Goal: Task Accomplishment & Management: Use online tool/utility

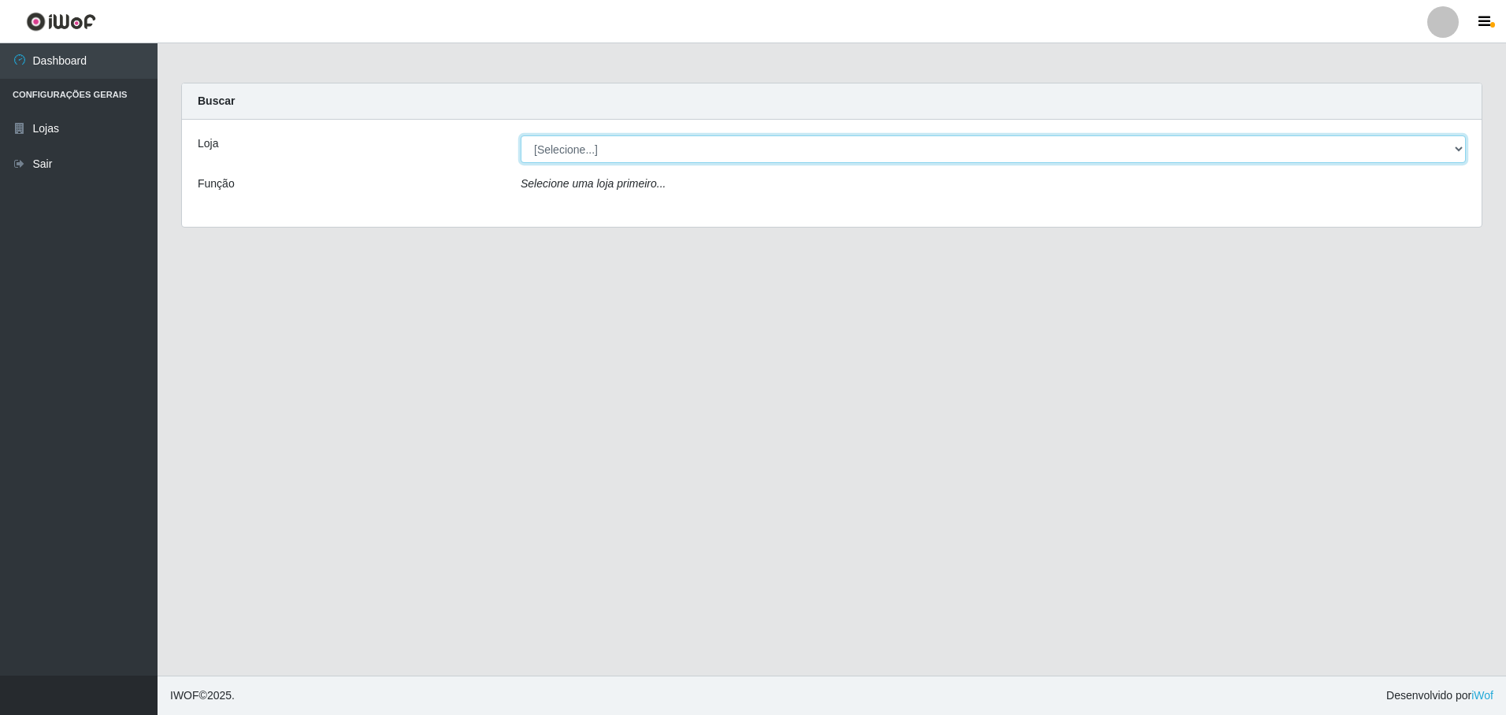
click at [600, 153] on select "[Selecione...] Extrabom - Loja 57 Anchieta" at bounding box center [993, 149] width 945 height 28
select select "470"
click at [521, 135] on select "[Selecione...] Extrabom - Loja 57 Anchieta" at bounding box center [993, 149] width 945 height 28
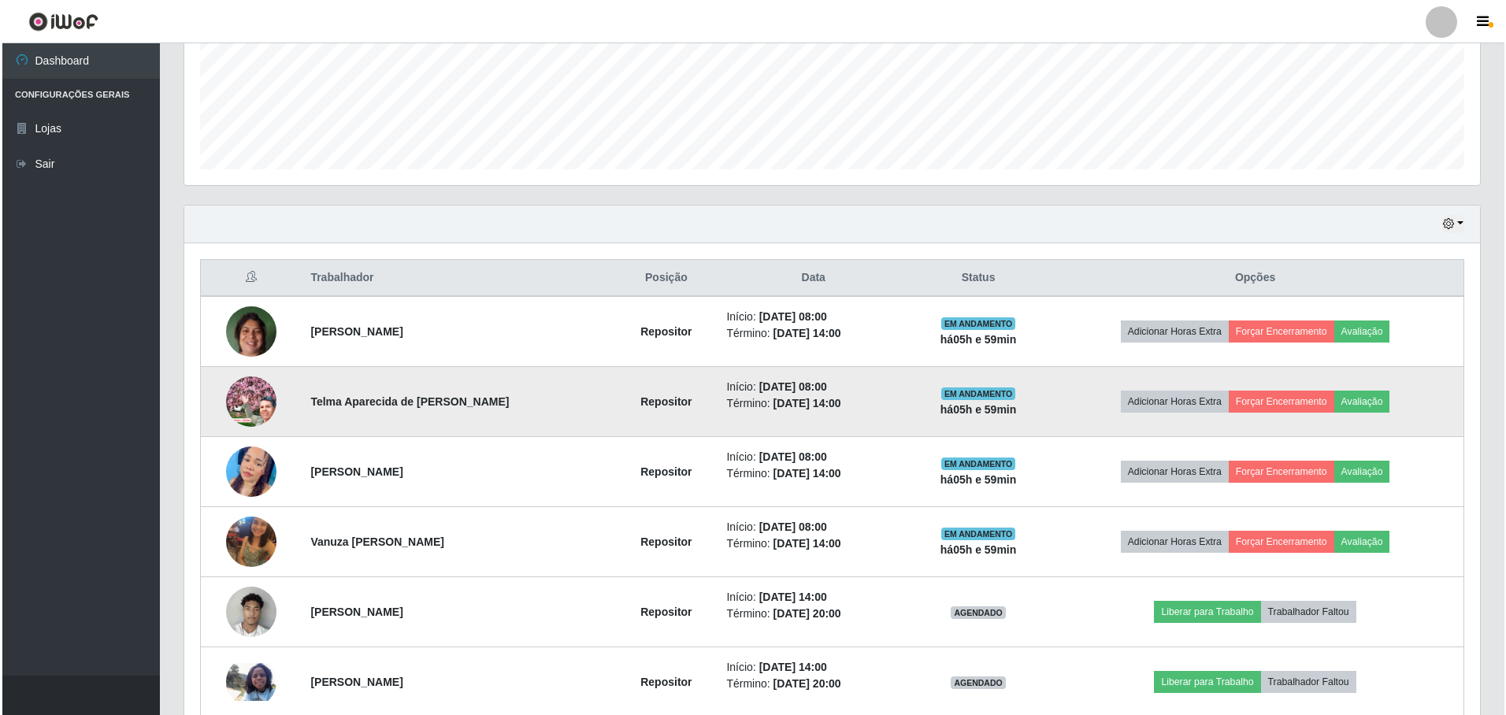
scroll to position [551, 0]
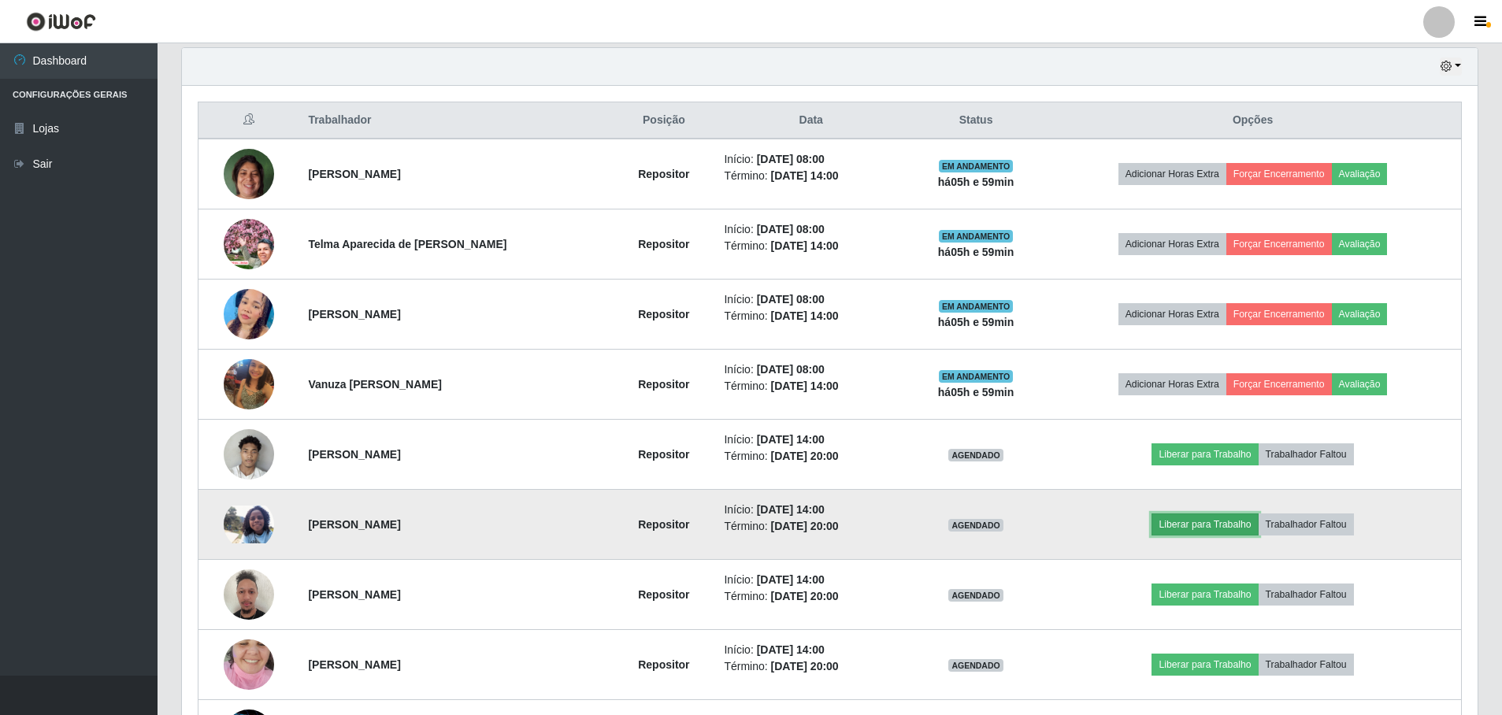
click at [1222, 519] on button "Liberar para Trabalho" at bounding box center [1204, 524] width 106 height 22
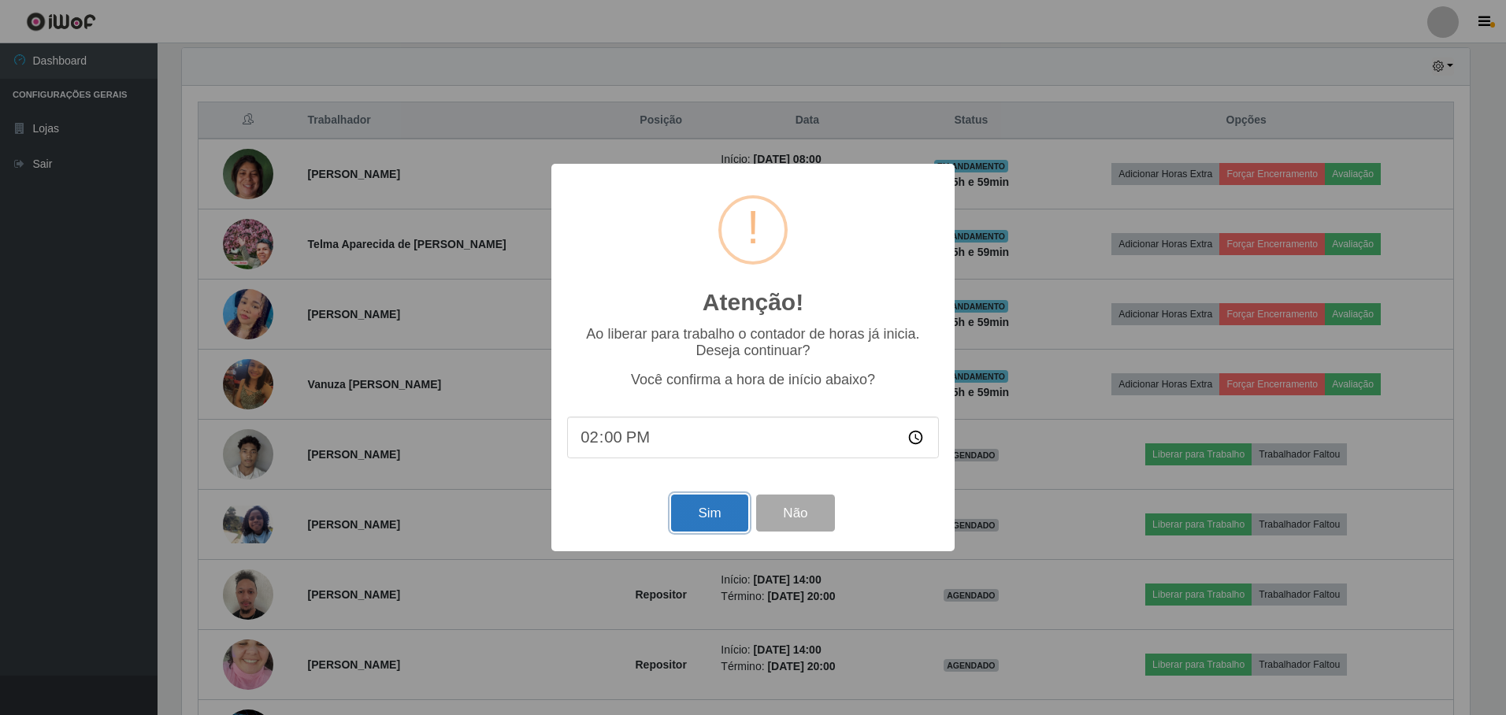
click at [723, 510] on button "Sim" at bounding box center [709, 513] width 76 height 37
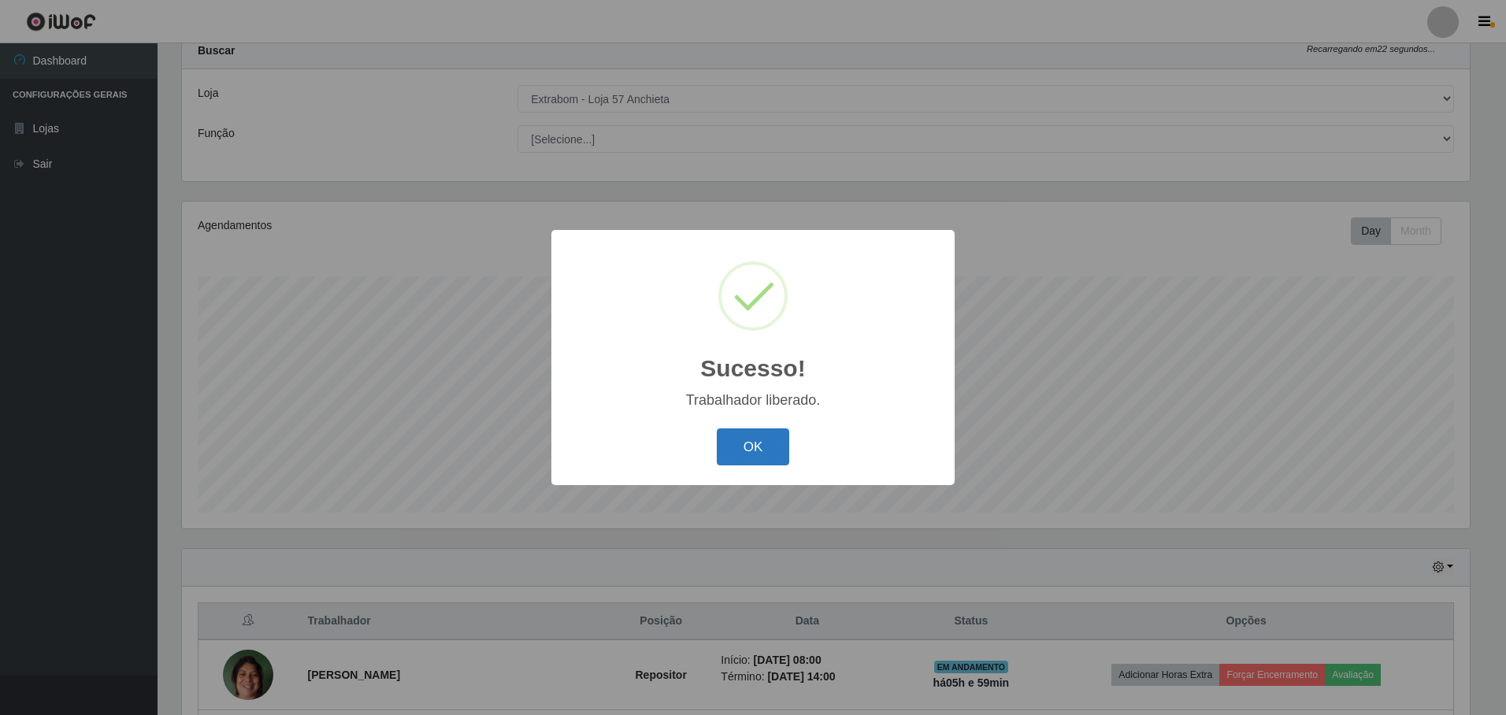
click at [735, 440] on button "OK" at bounding box center [753, 446] width 73 height 37
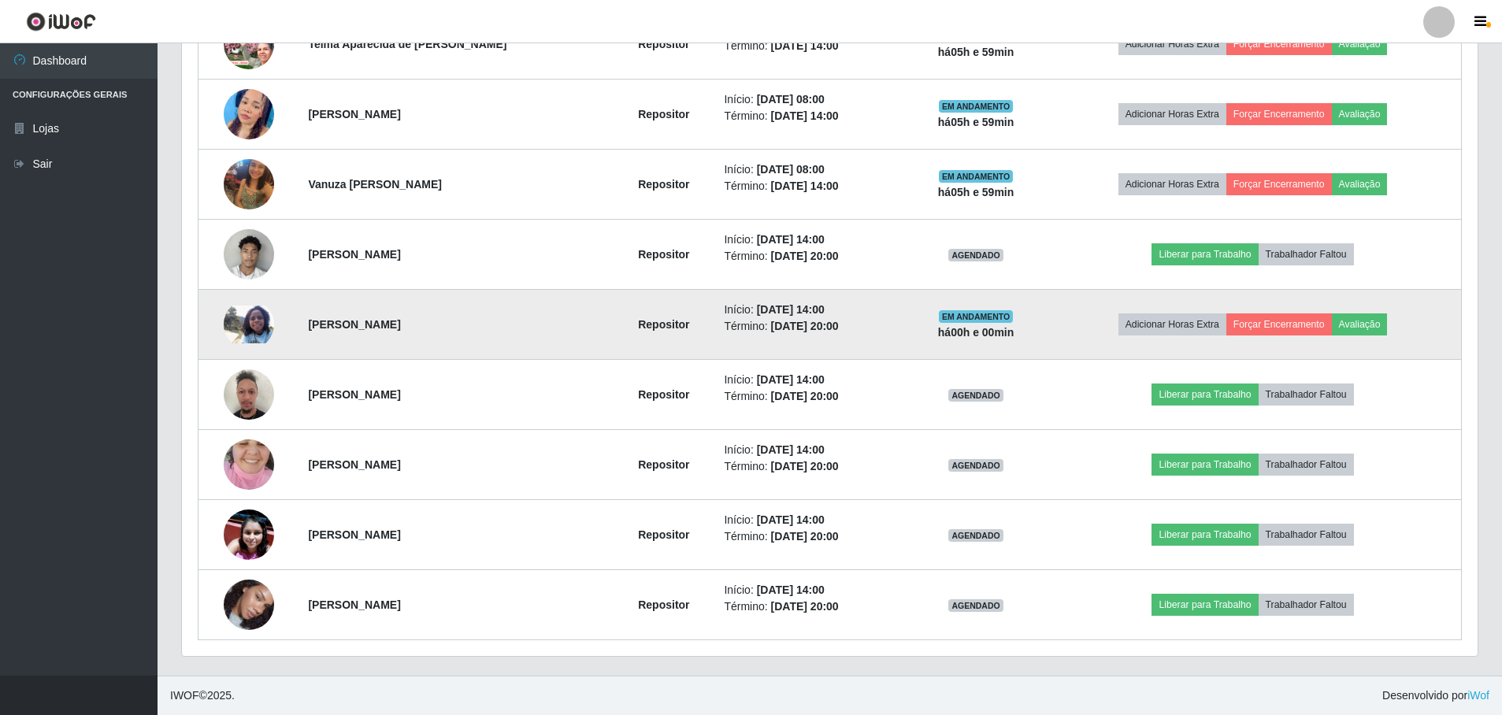
scroll to position [594, 0]
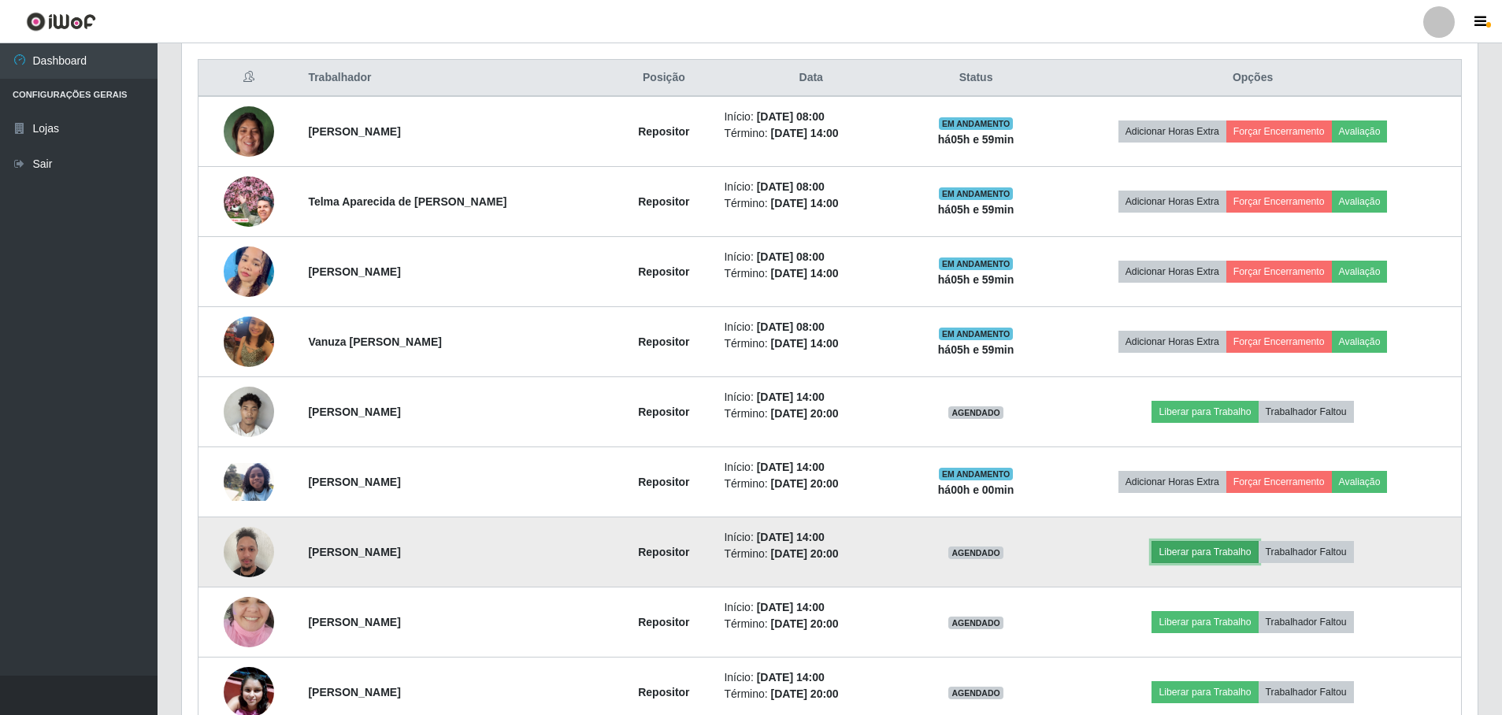
click at [1173, 549] on button "Liberar para Trabalho" at bounding box center [1204, 552] width 106 height 22
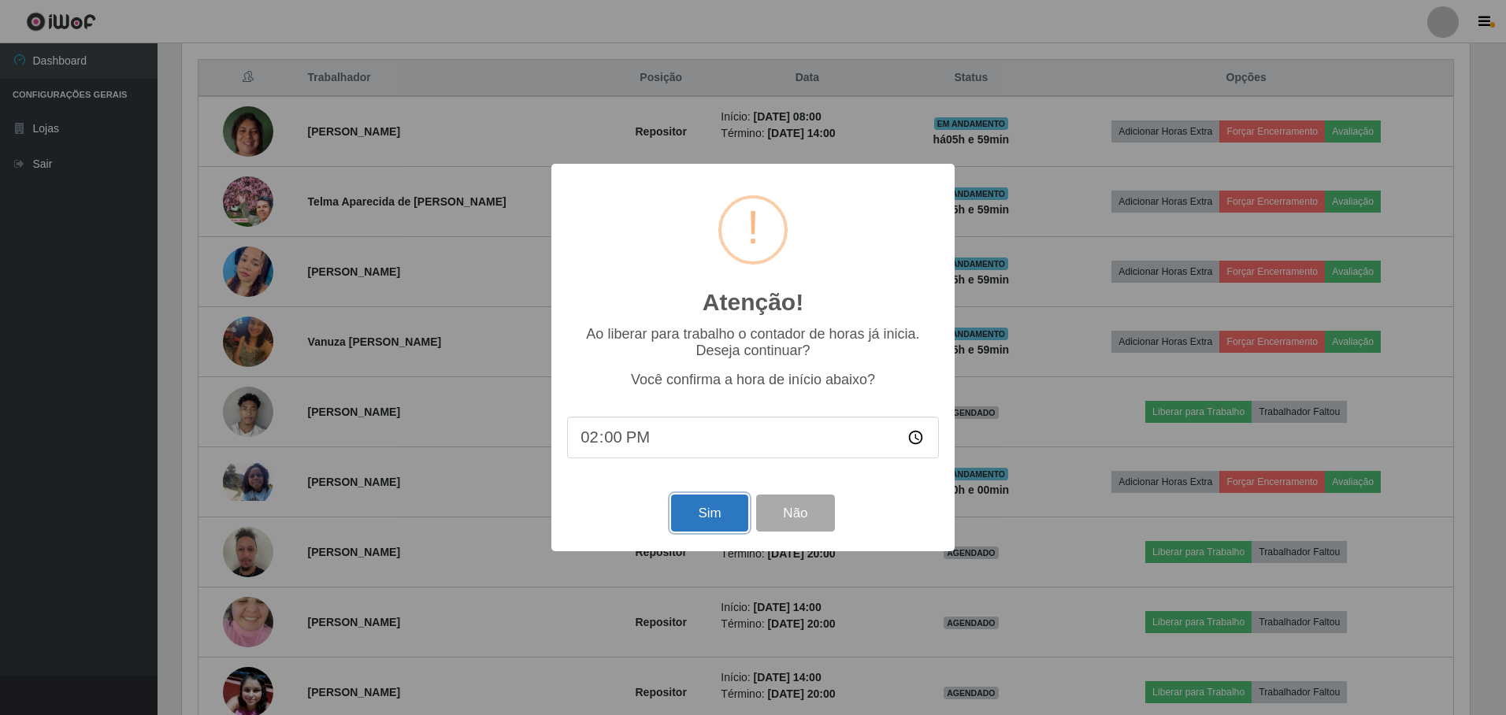
click at [686, 523] on button "Sim" at bounding box center [709, 513] width 76 height 37
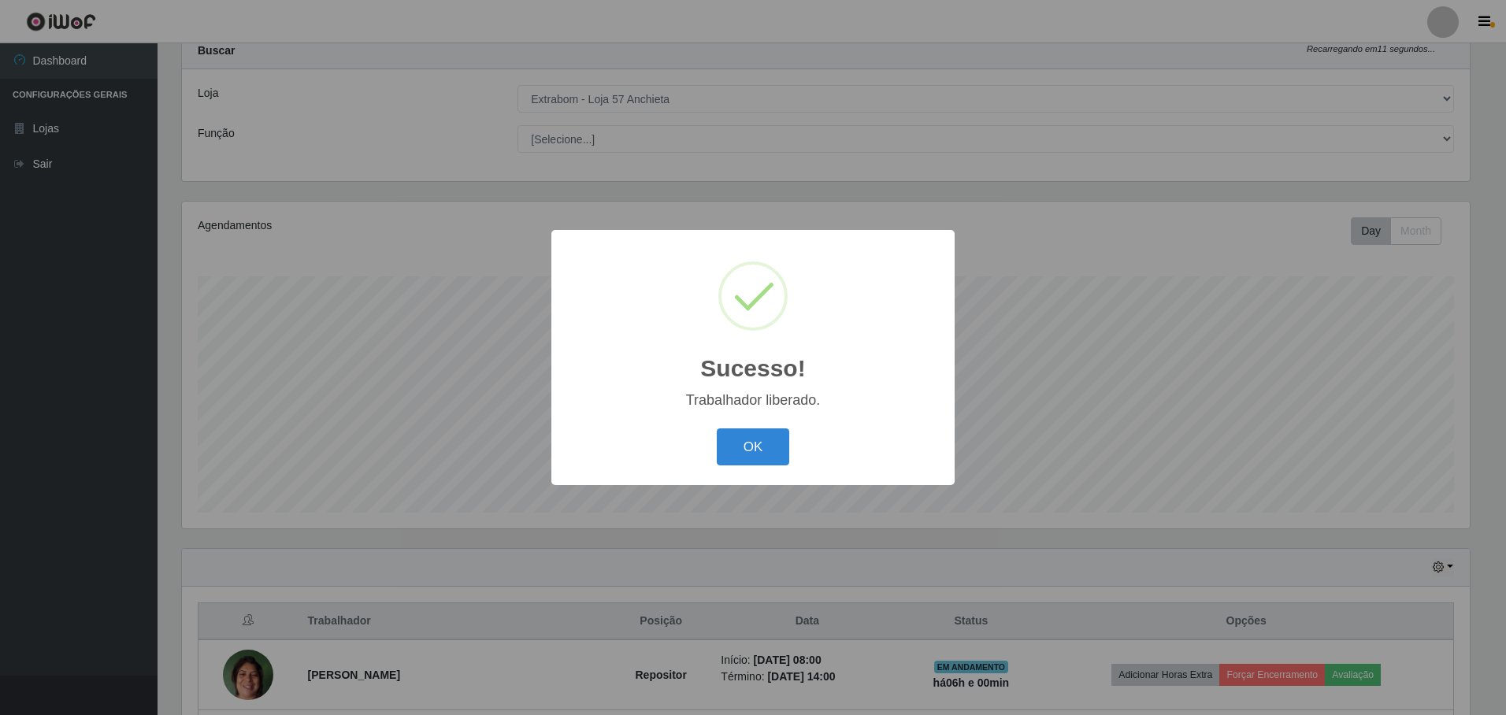
click at [717, 428] on button "OK" at bounding box center [753, 446] width 73 height 37
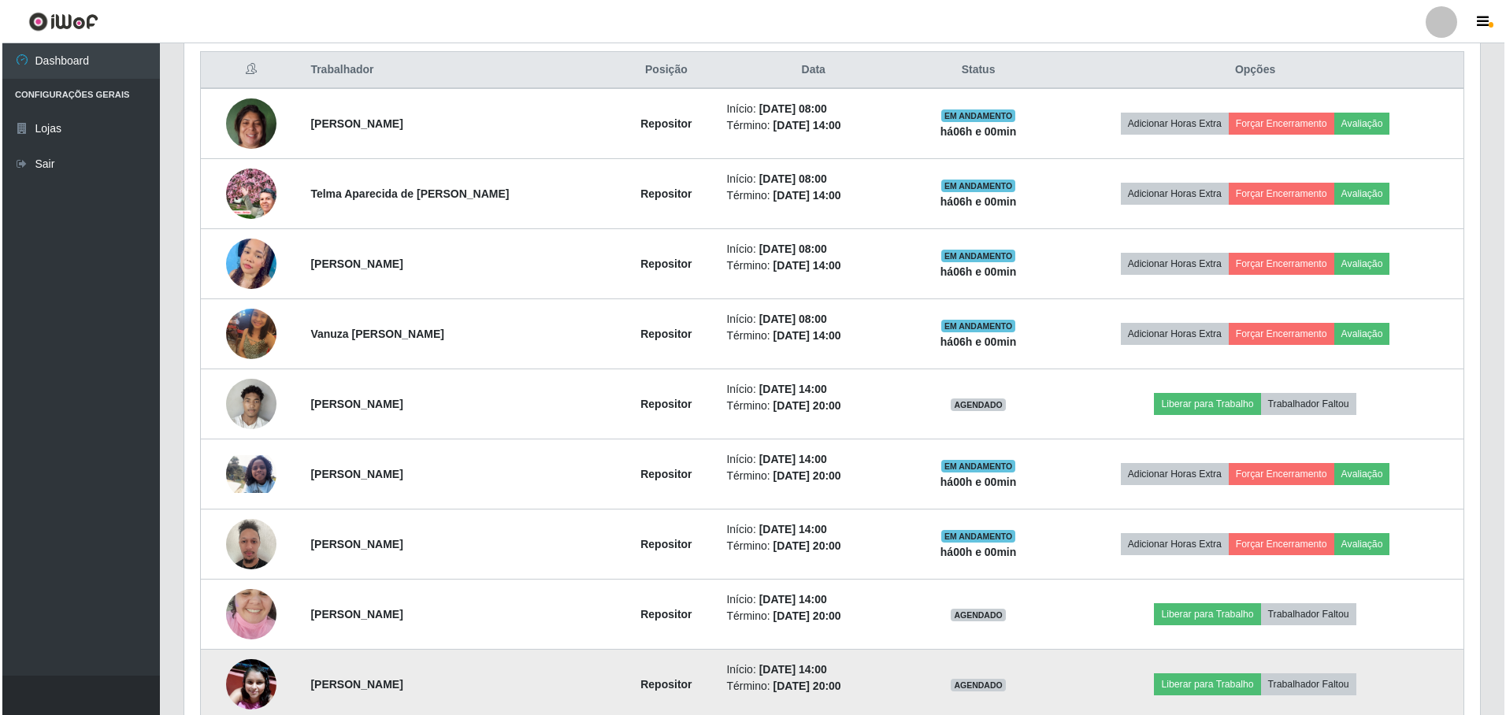
scroll to position [680, 0]
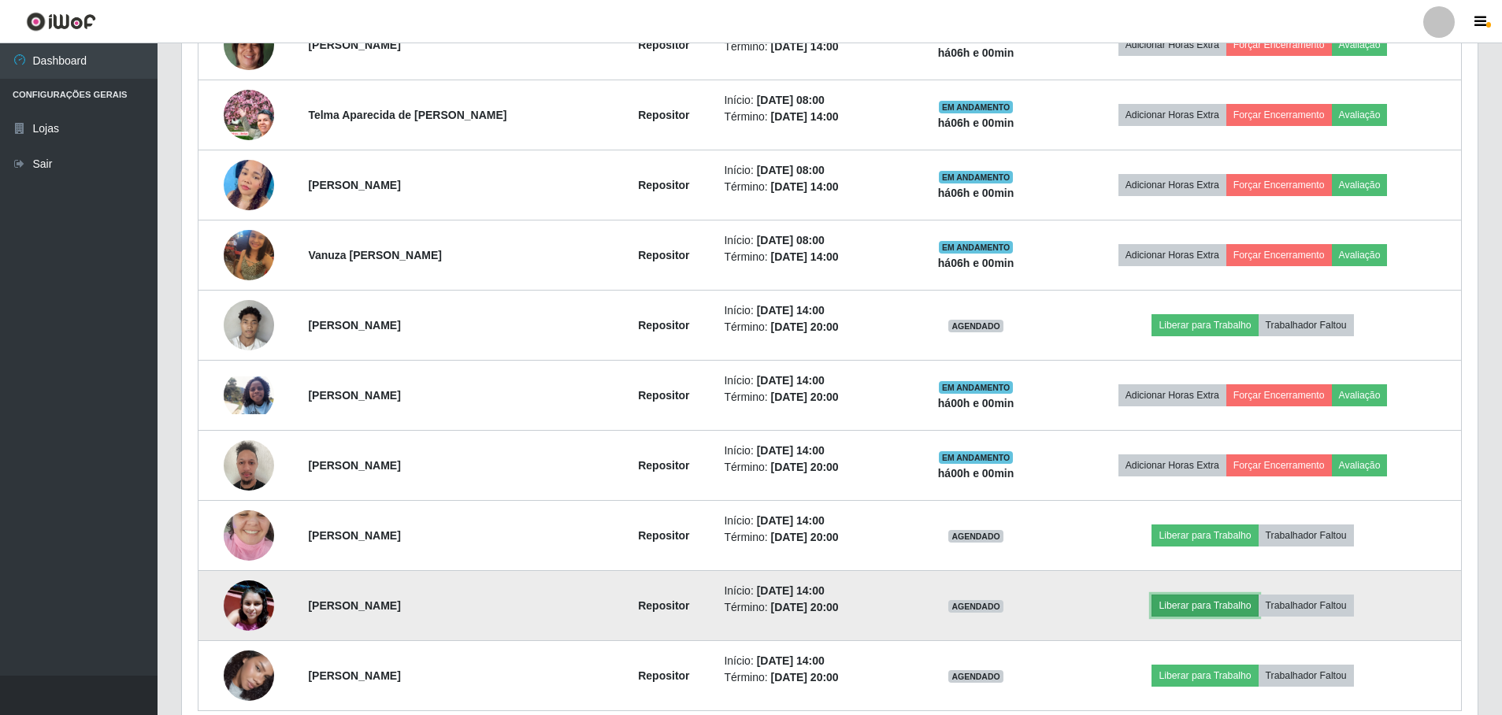
click at [1181, 598] on button "Liberar para Trabalho" at bounding box center [1204, 606] width 106 height 22
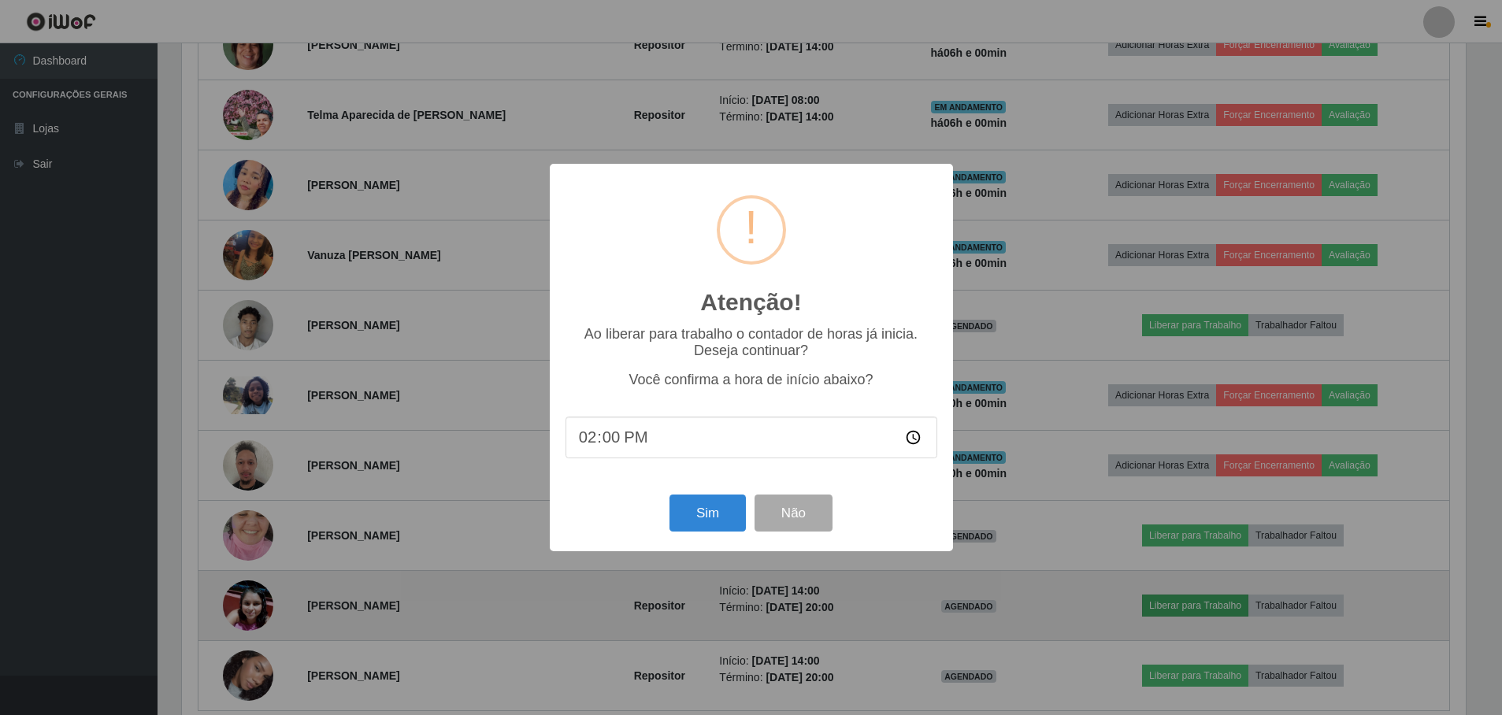
scroll to position [327, 1288]
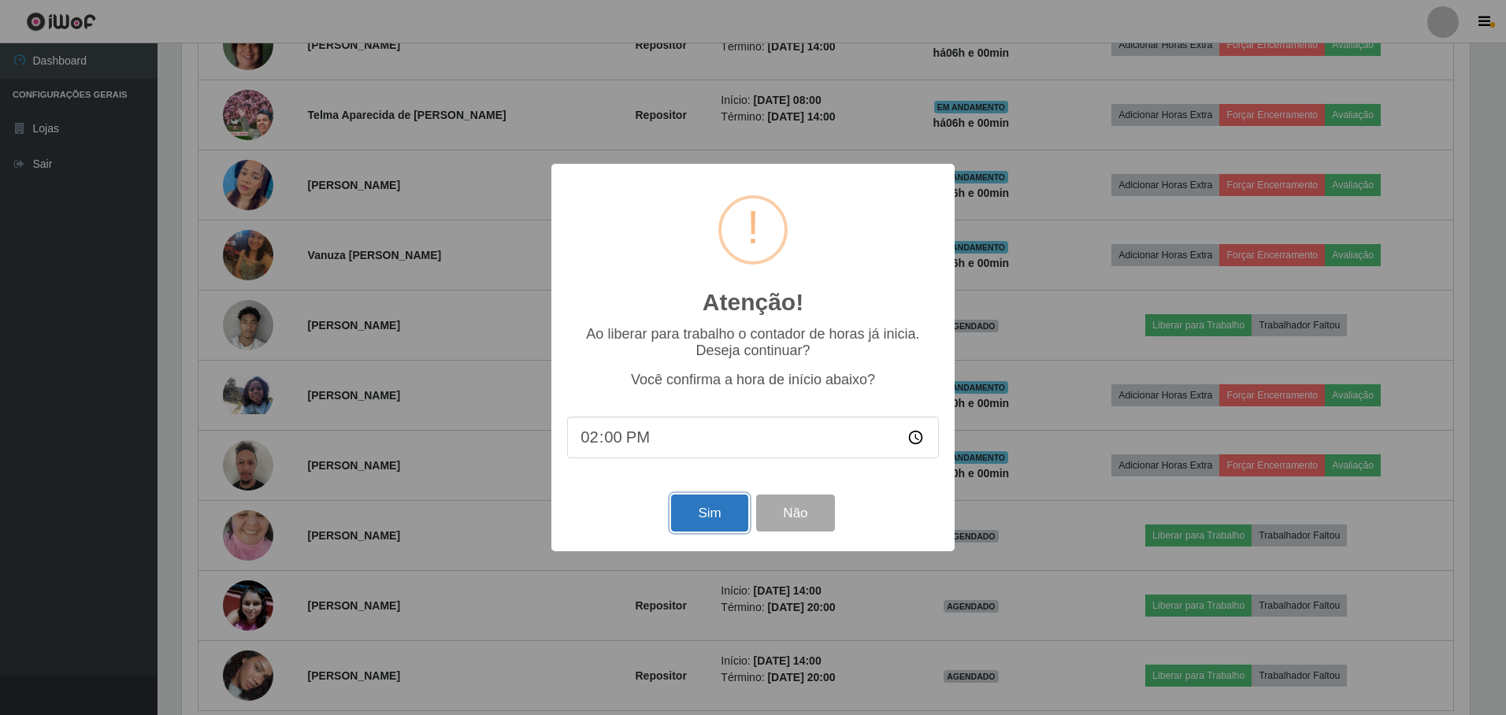
click at [723, 521] on button "Sim" at bounding box center [709, 513] width 76 height 37
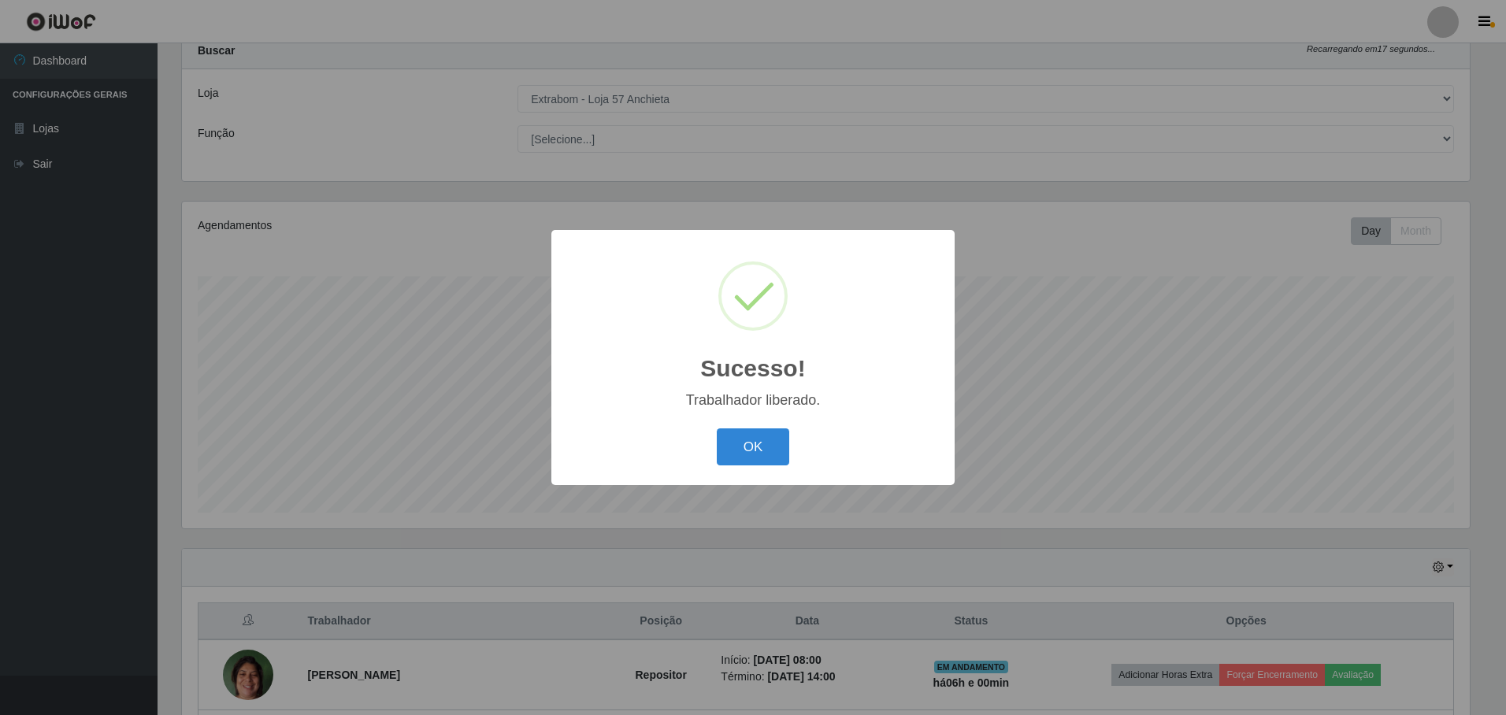
click at [717, 428] on button "OK" at bounding box center [753, 446] width 73 height 37
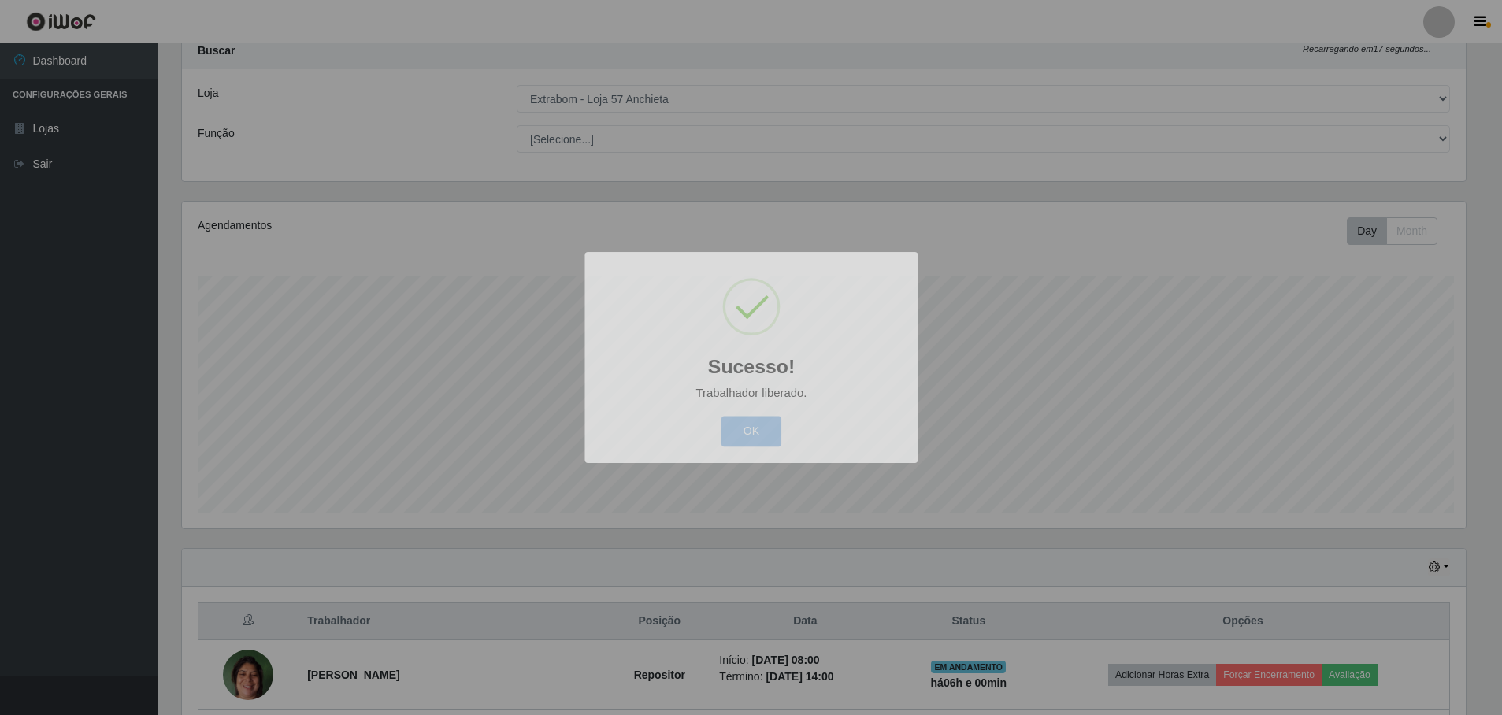
scroll to position [0, 0]
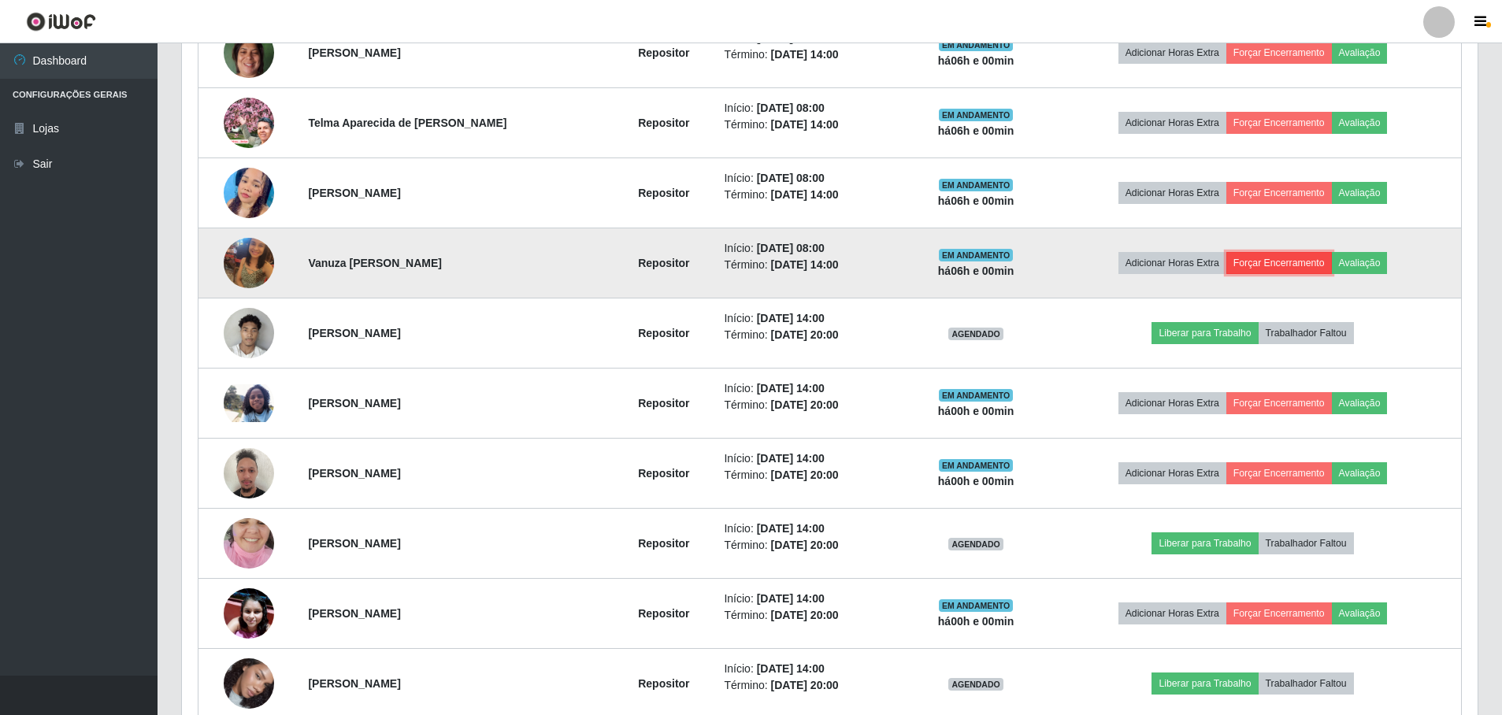
click at [1251, 258] on button "Forçar Encerramento" at bounding box center [1279, 263] width 106 height 22
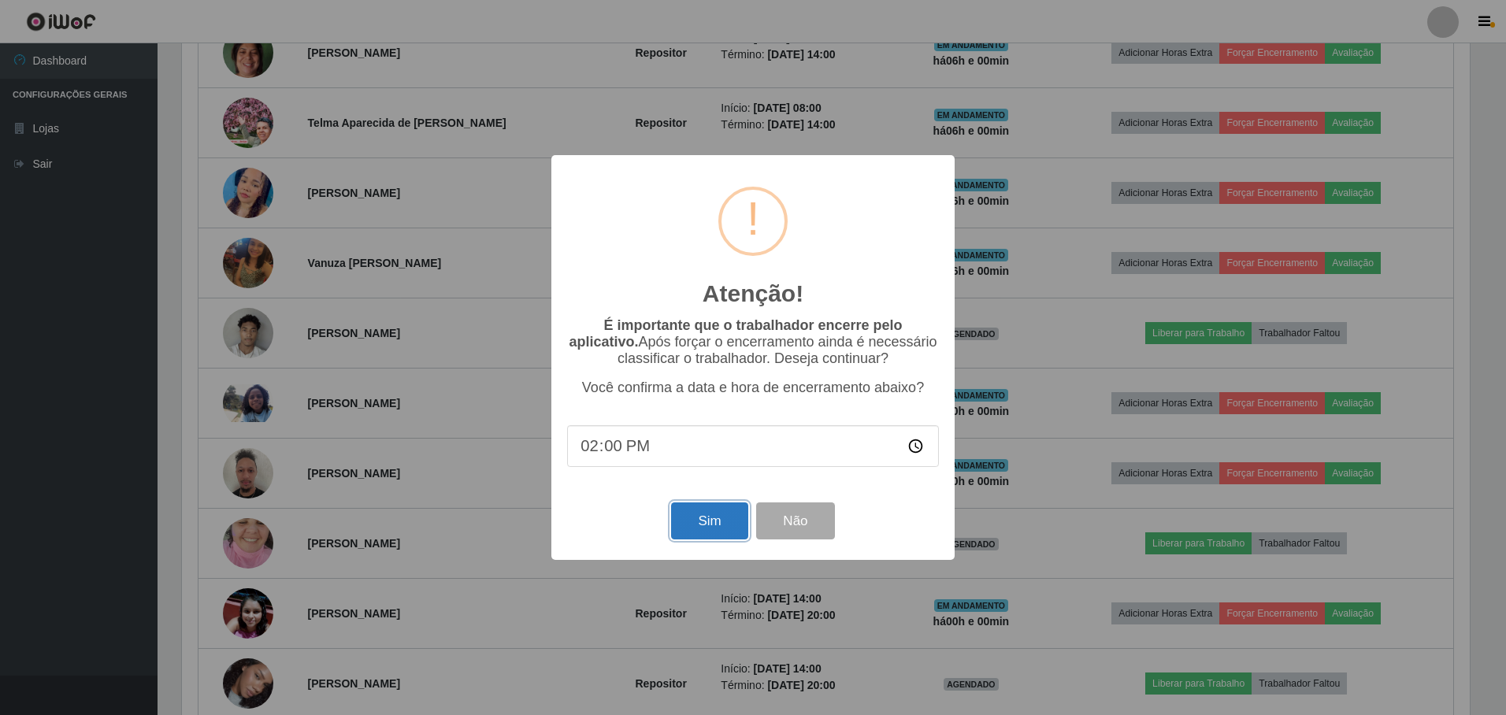
click at [717, 524] on button "Sim" at bounding box center [709, 520] width 76 height 37
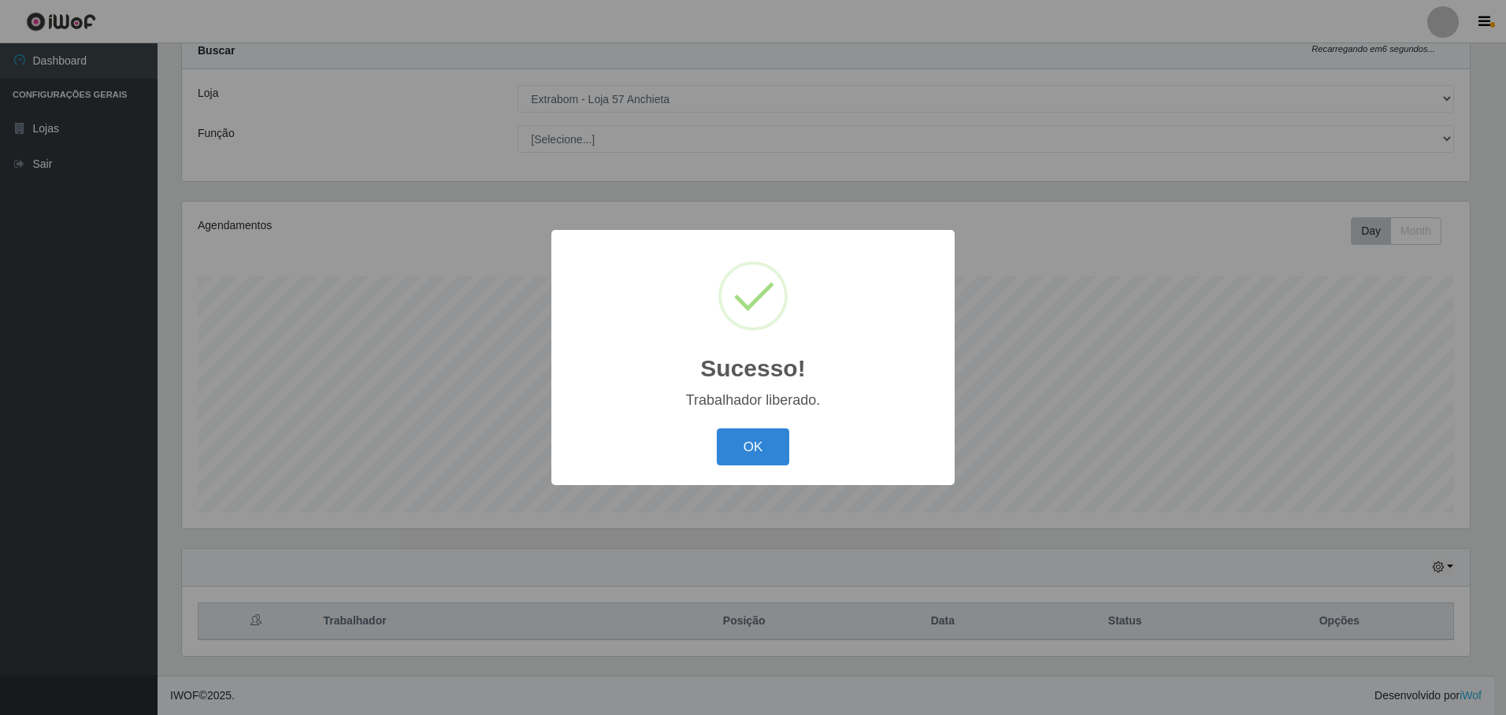
click at [717, 428] on button "OK" at bounding box center [753, 446] width 73 height 37
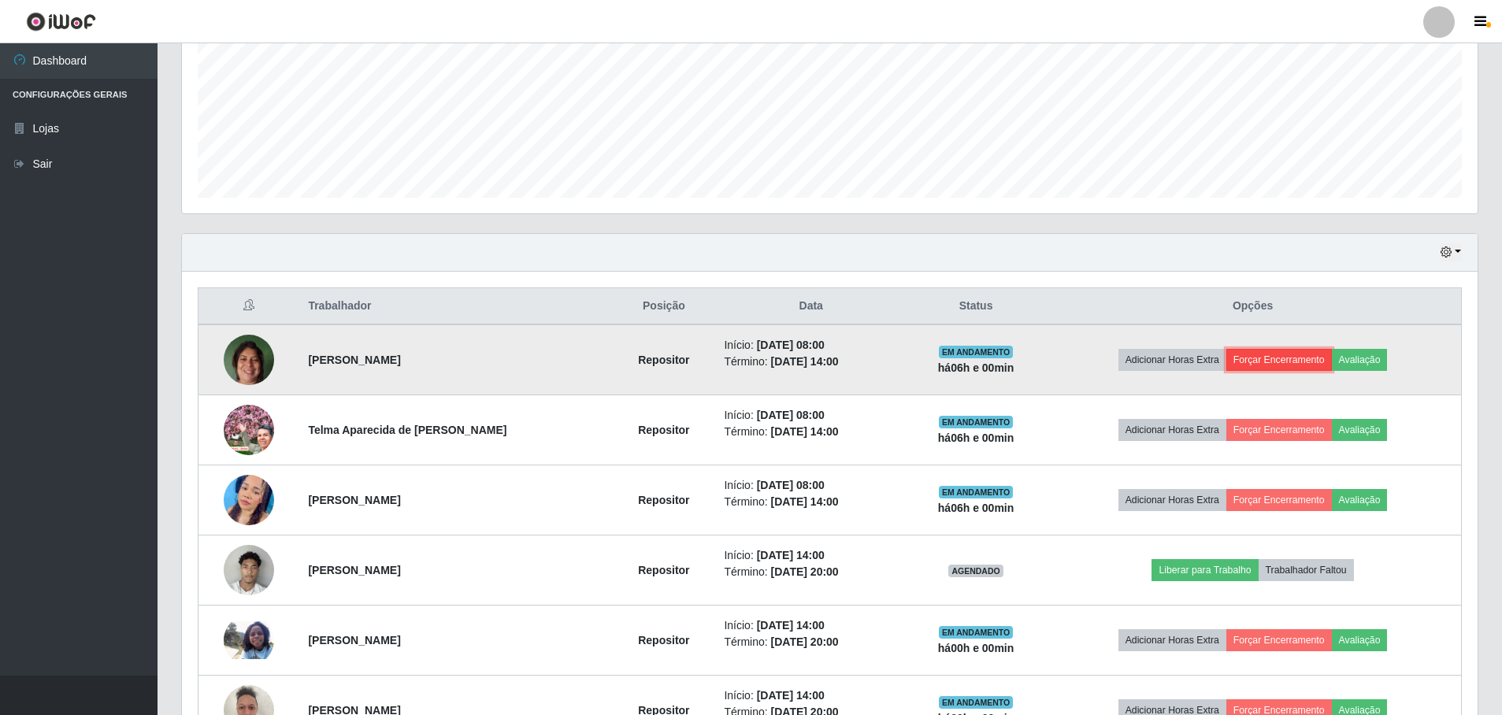
click at [1314, 359] on button "Forçar Encerramento" at bounding box center [1279, 360] width 106 height 22
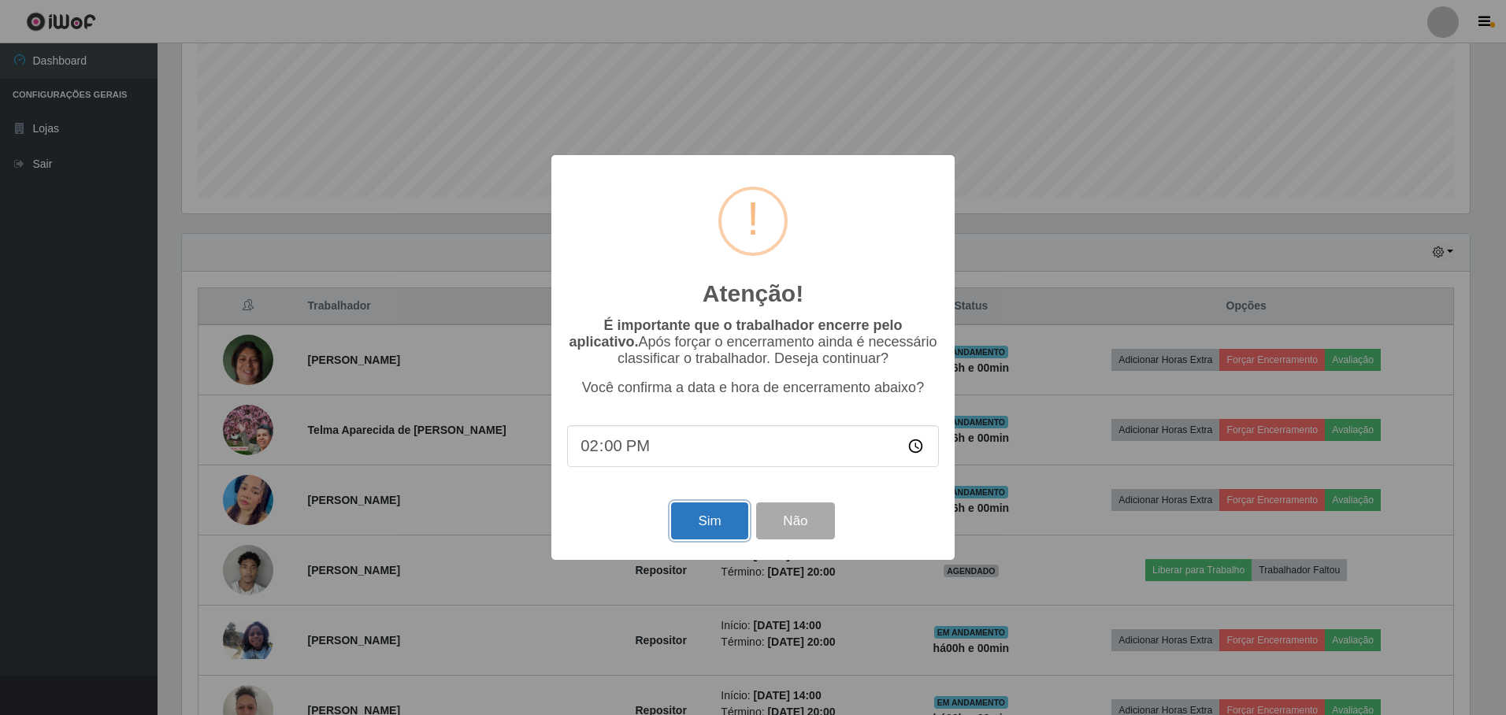
click at [706, 527] on button "Sim" at bounding box center [709, 520] width 76 height 37
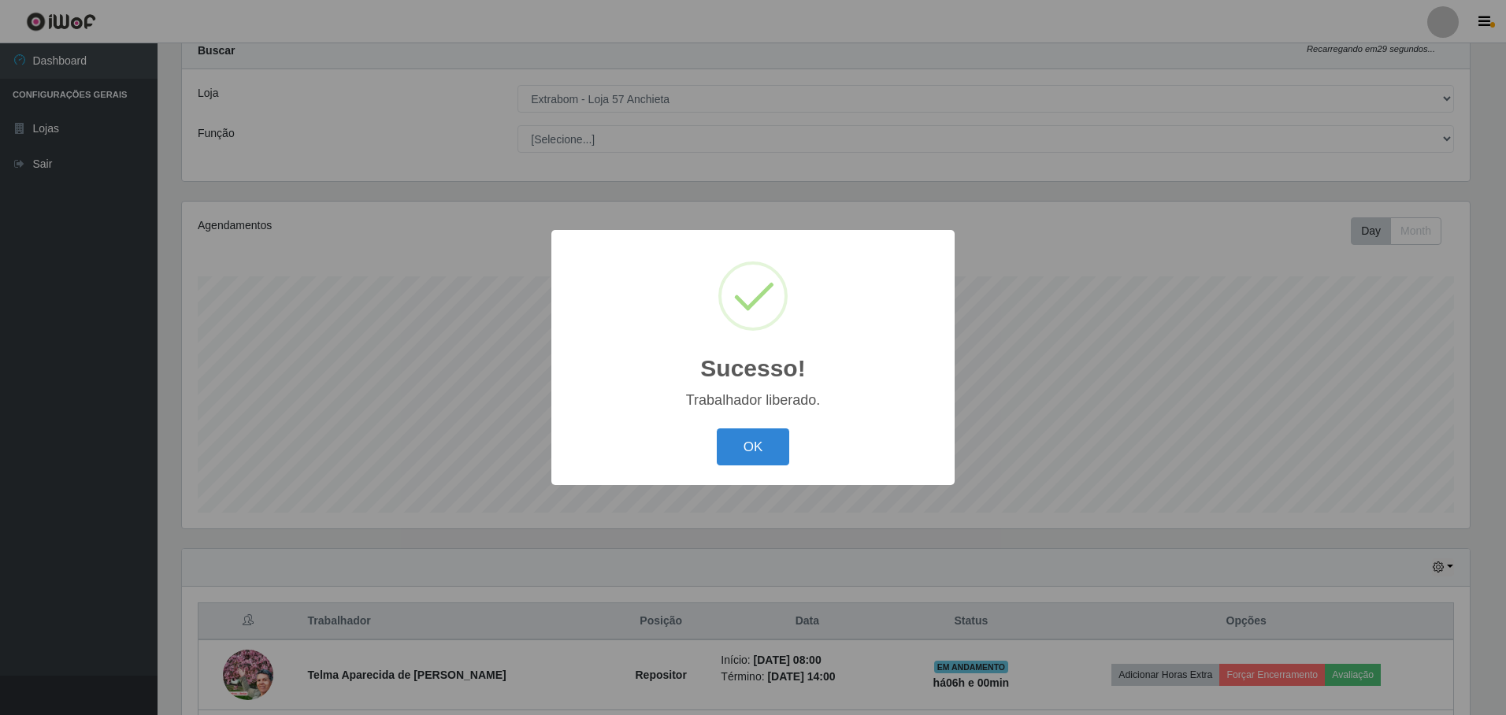
click at [717, 428] on button "OK" at bounding box center [753, 446] width 73 height 37
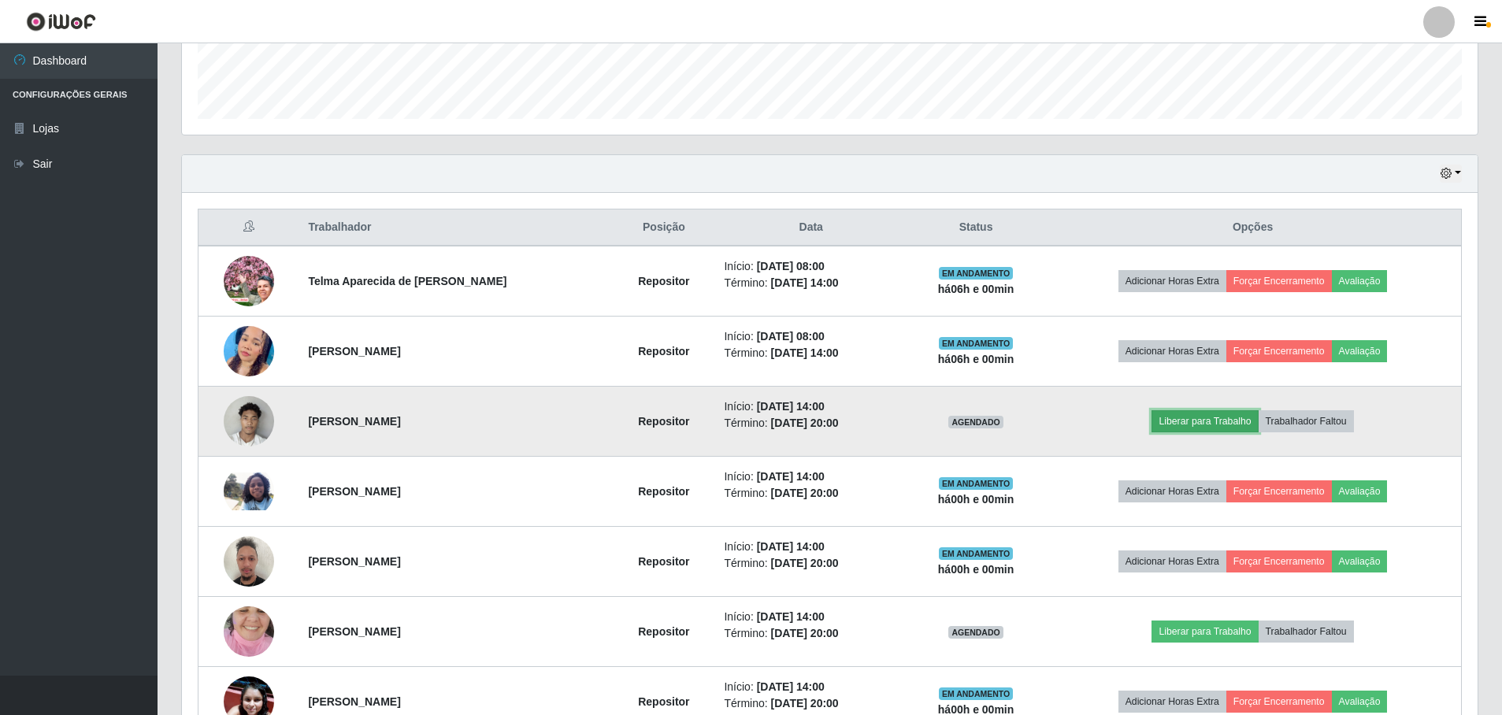
click at [1192, 426] on button "Liberar para Trabalho" at bounding box center [1204, 421] width 106 height 22
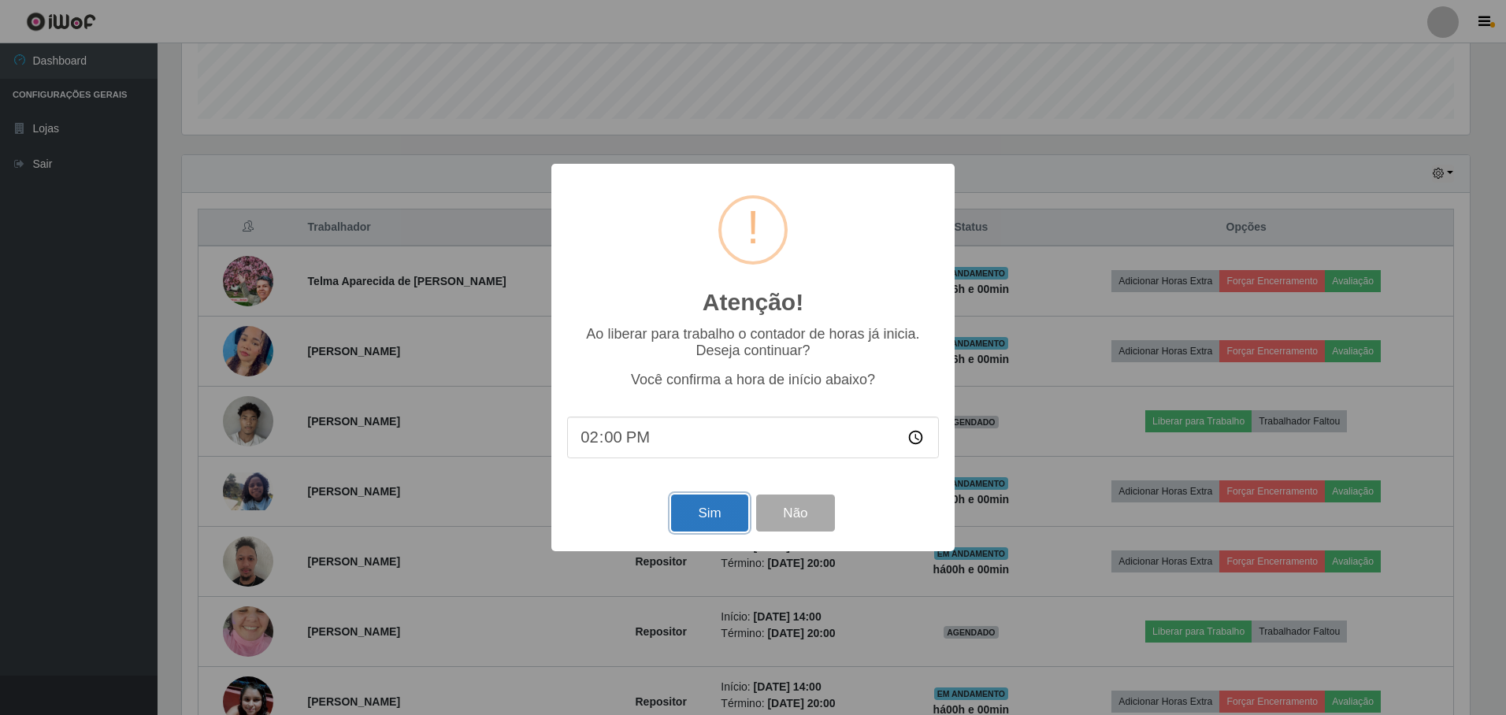
click at [713, 501] on button "Sim" at bounding box center [709, 513] width 76 height 37
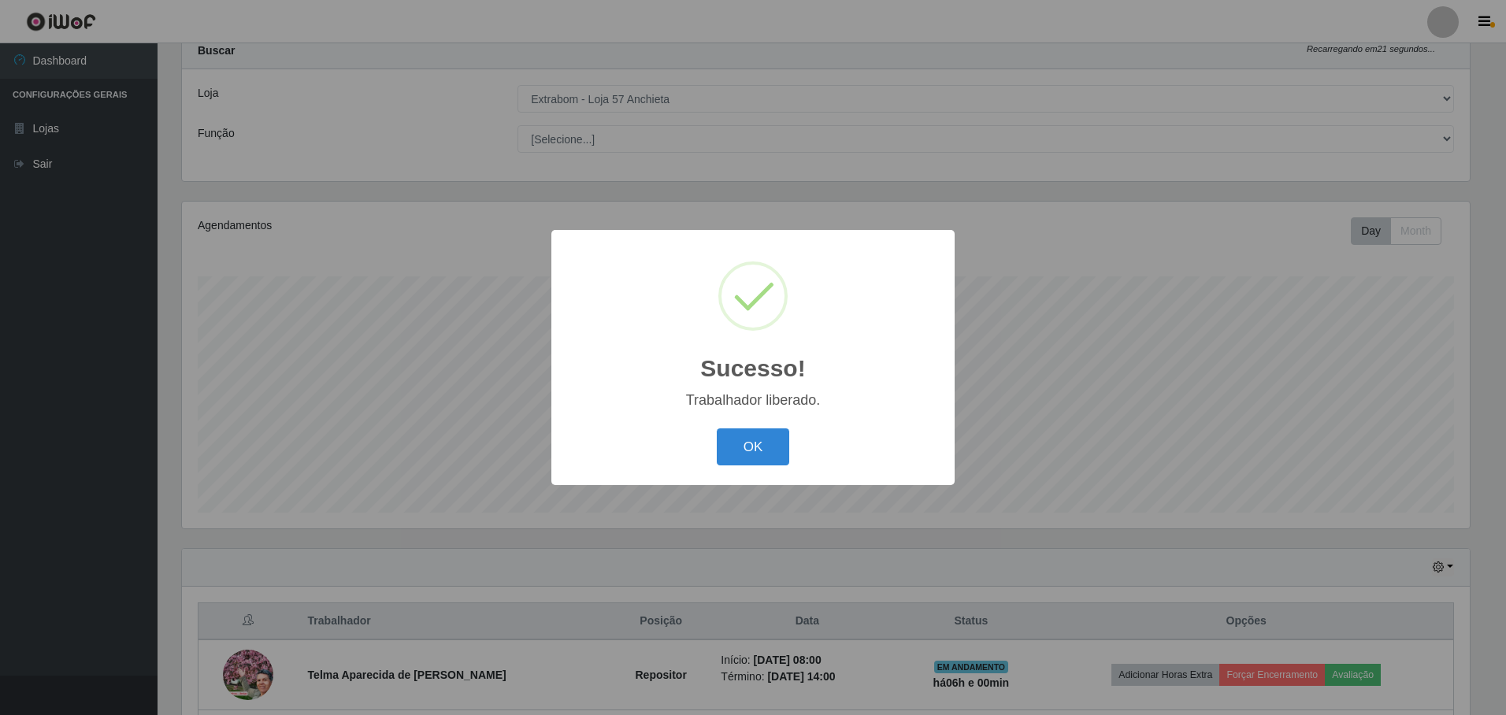
click at [717, 428] on button "OK" at bounding box center [753, 446] width 73 height 37
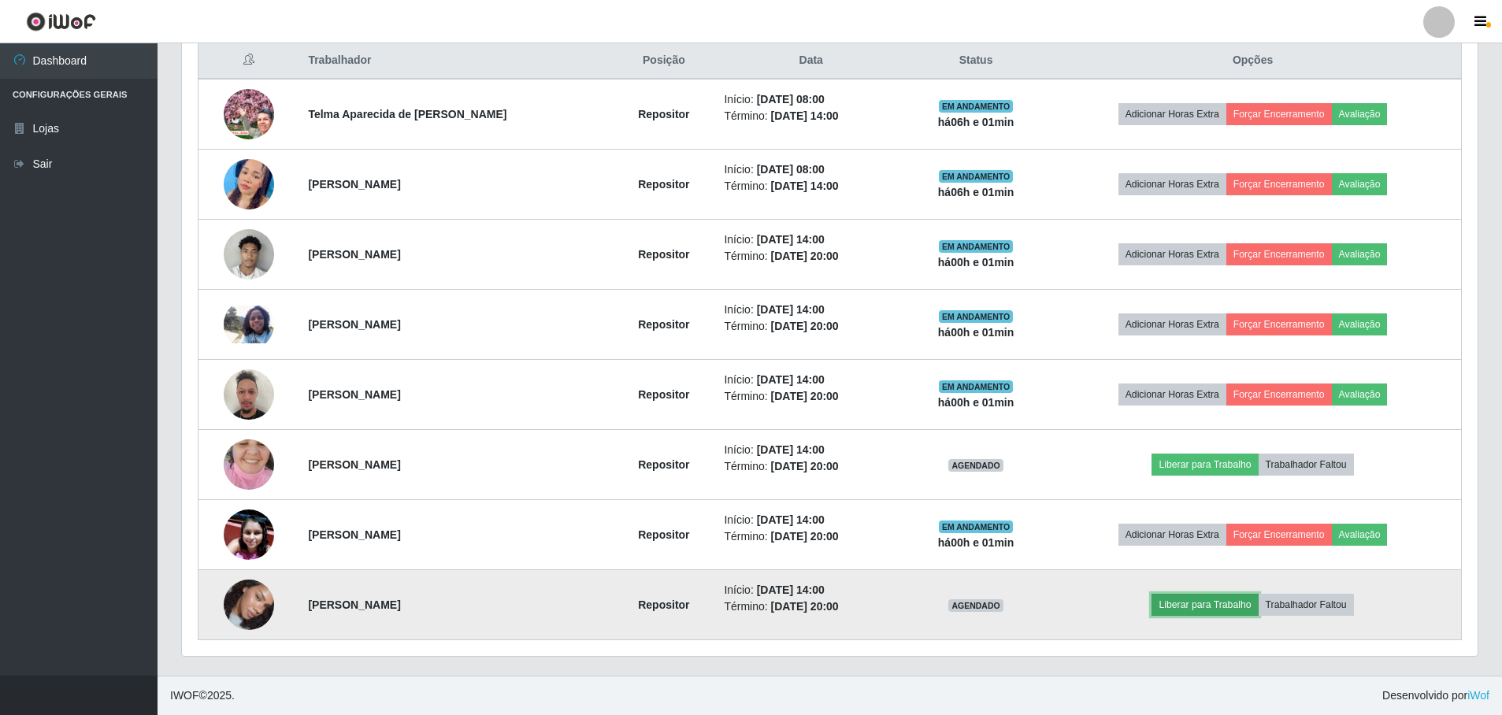
click at [1215, 599] on button "Liberar para Trabalho" at bounding box center [1204, 605] width 106 height 22
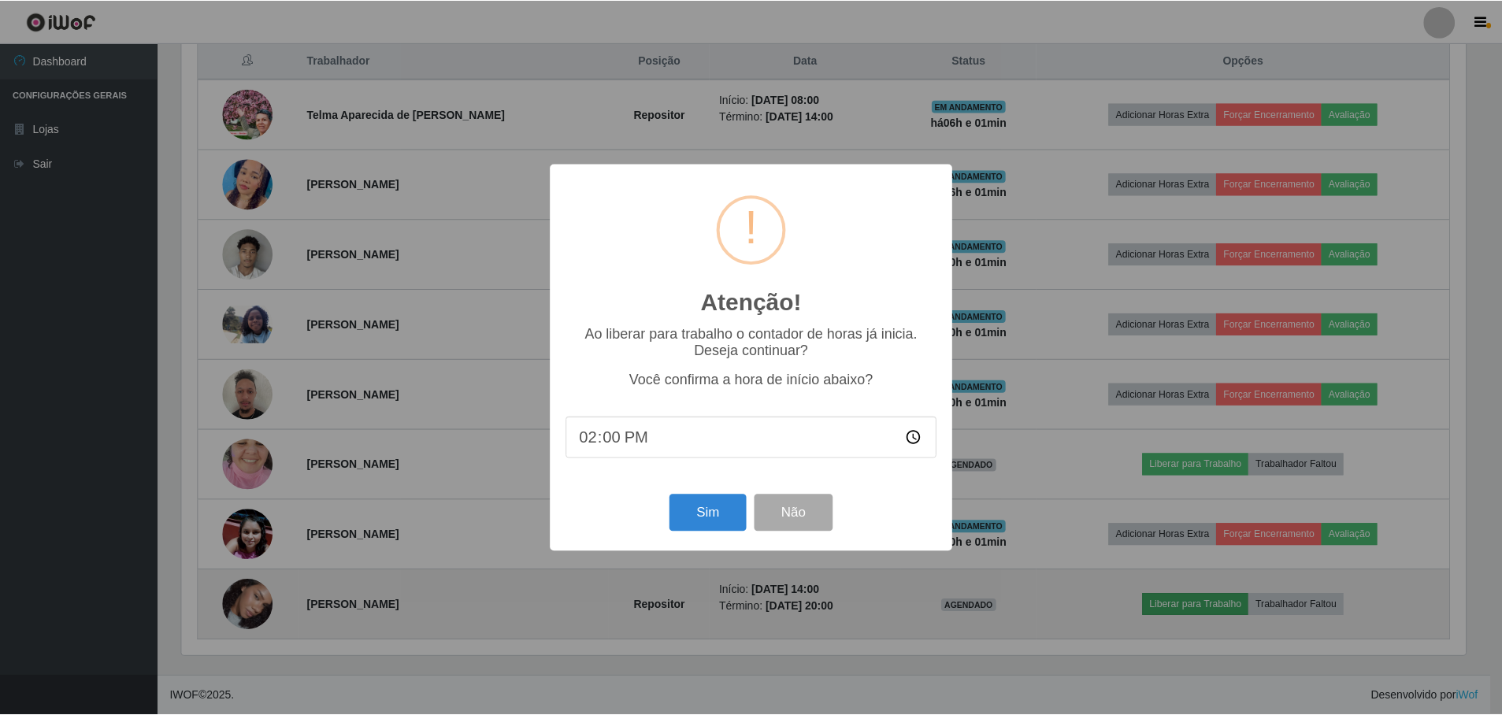
scroll to position [327, 1288]
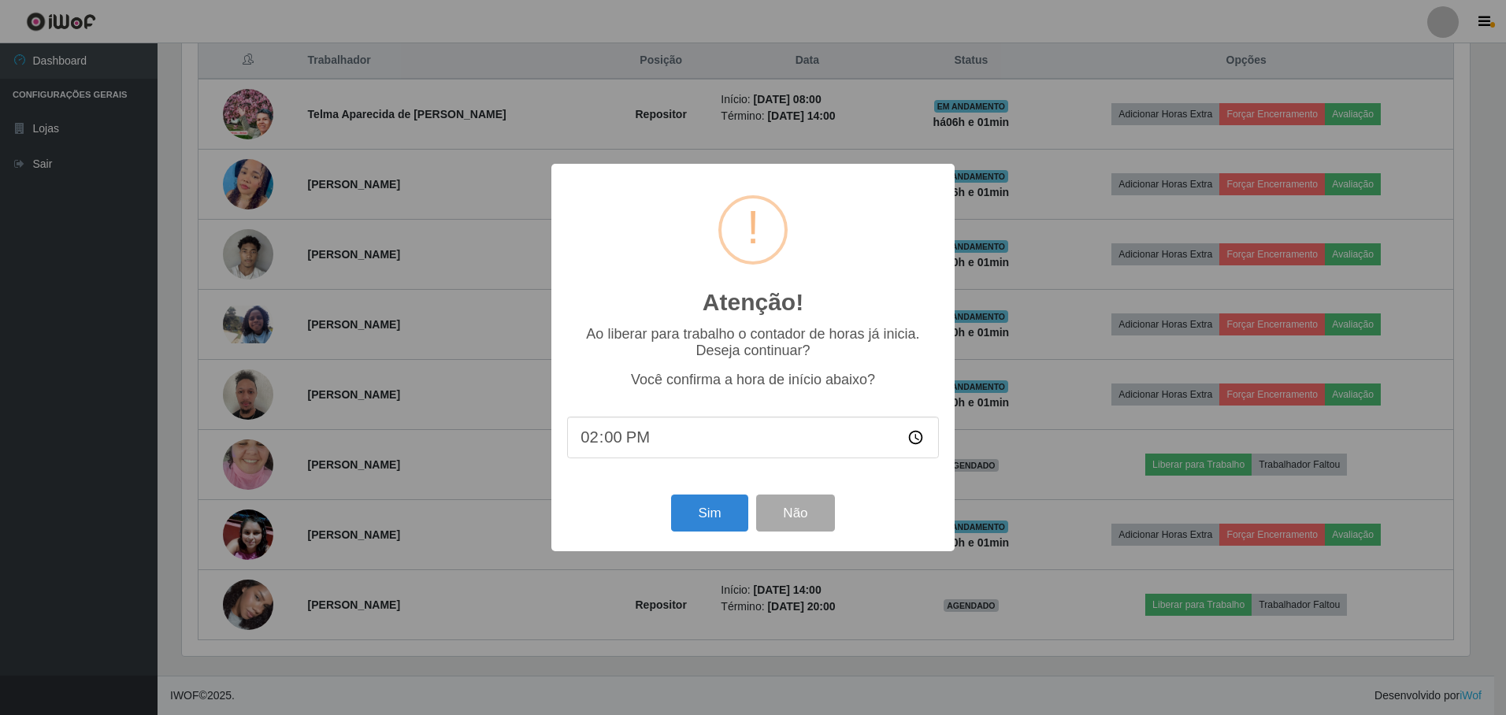
click at [608, 439] on input "14:00" at bounding box center [753, 438] width 372 height 42
type input "14:02"
click at [721, 506] on button "Sim" at bounding box center [709, 513] width 76 height 37
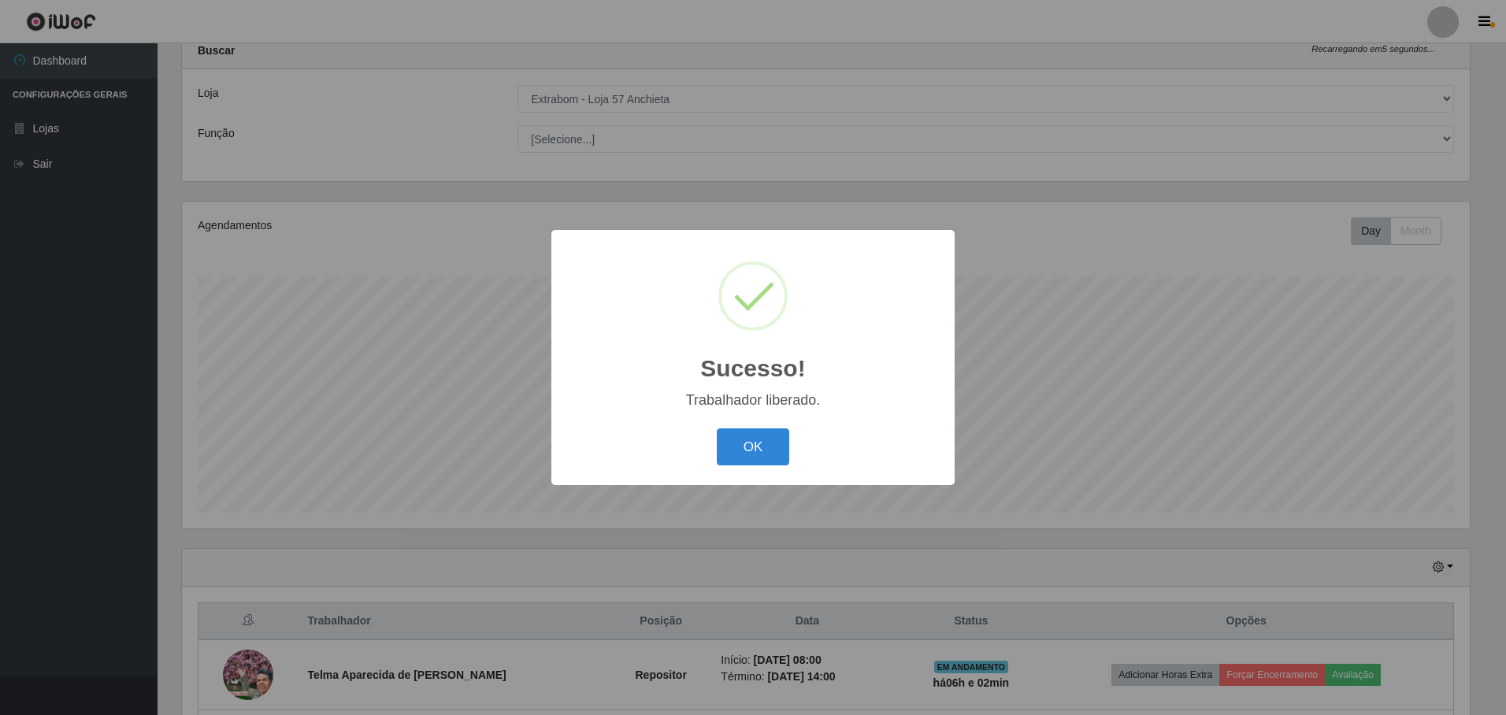
click at [717, 428] on button "OK" at bounding box center [753, 446] width 73 height 37
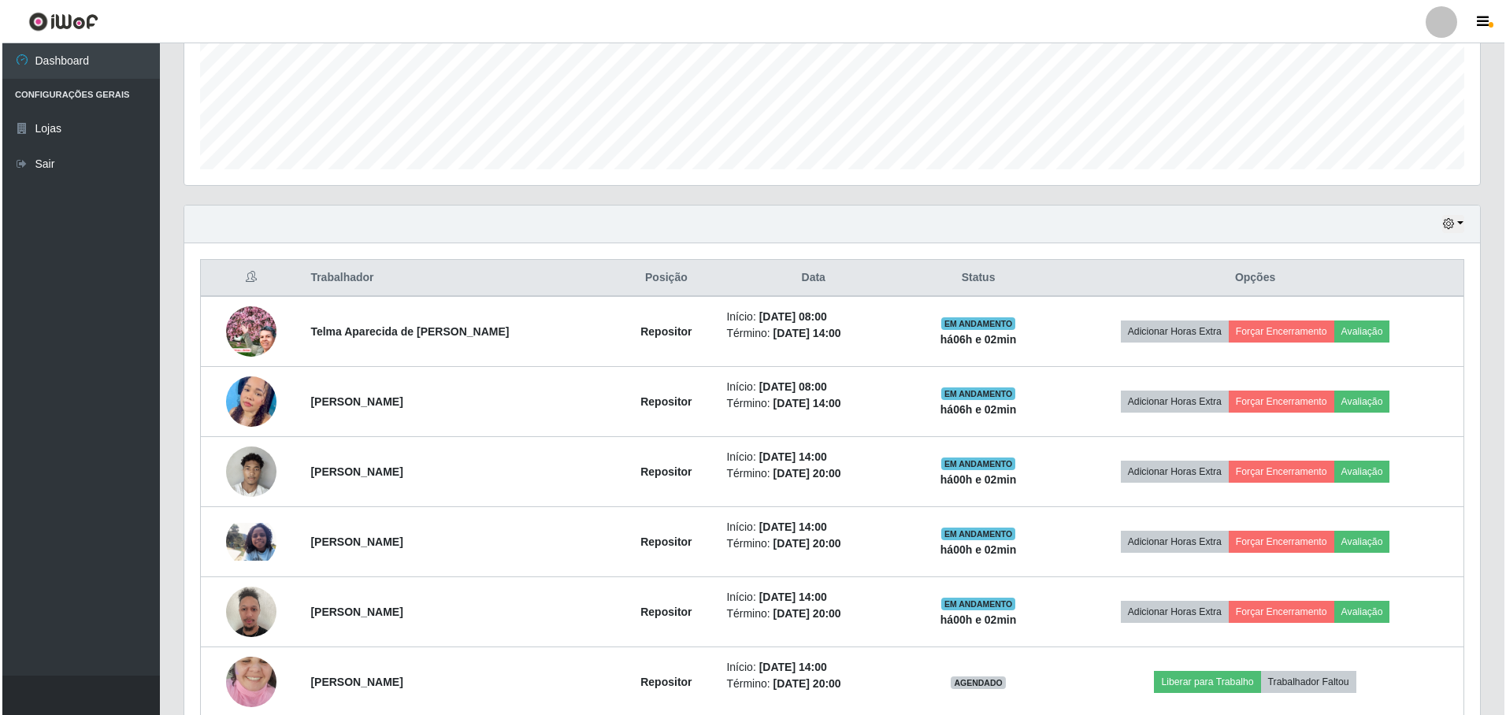
scroll to position [473, 0]
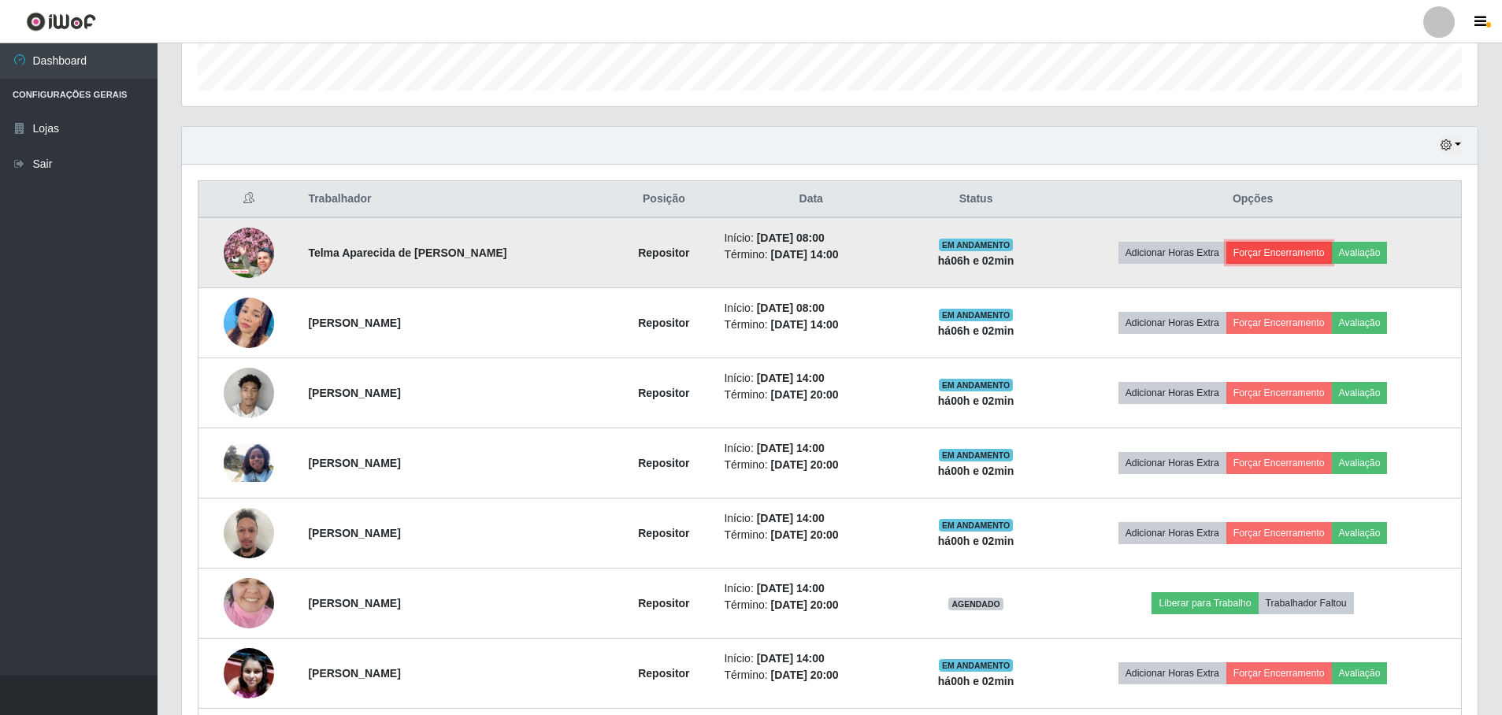
click at [1264, 250] on button "Forçar Encerramento" at bounding box center [1279, 253] width 106 height 22
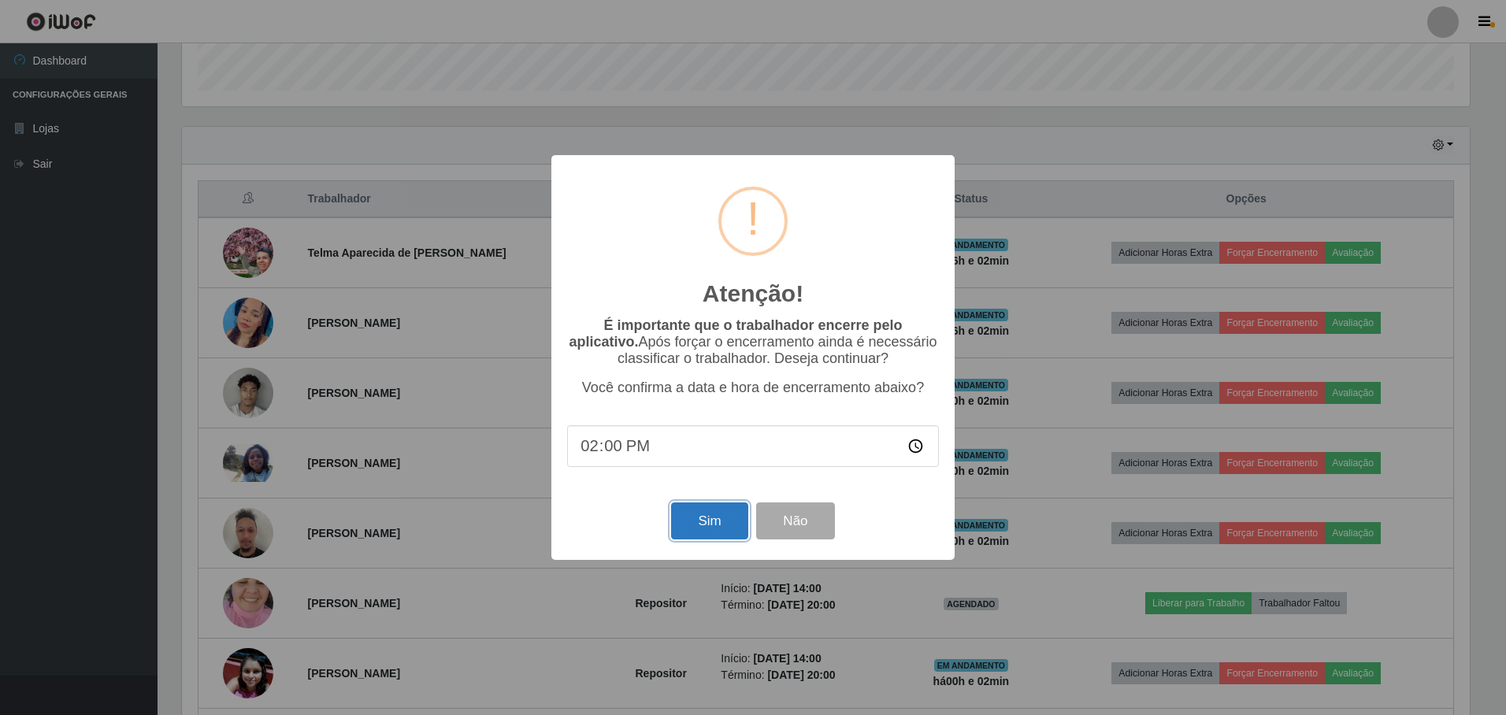
click at [694, 525] on button "Sim" at bounding box center [709, 520] width 76 height 37
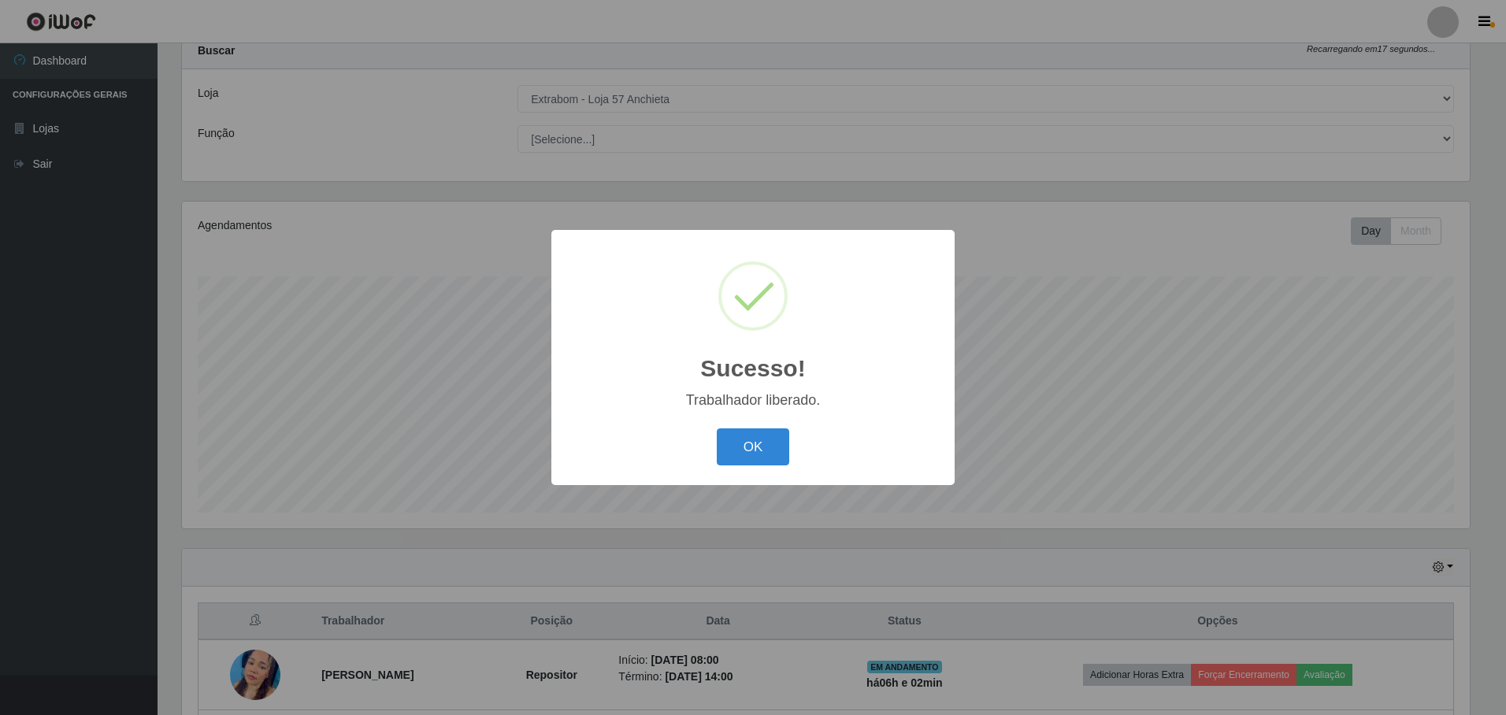
click at [717, 428] on button "OK" at bounding box center [753, 446] width 73 height 37
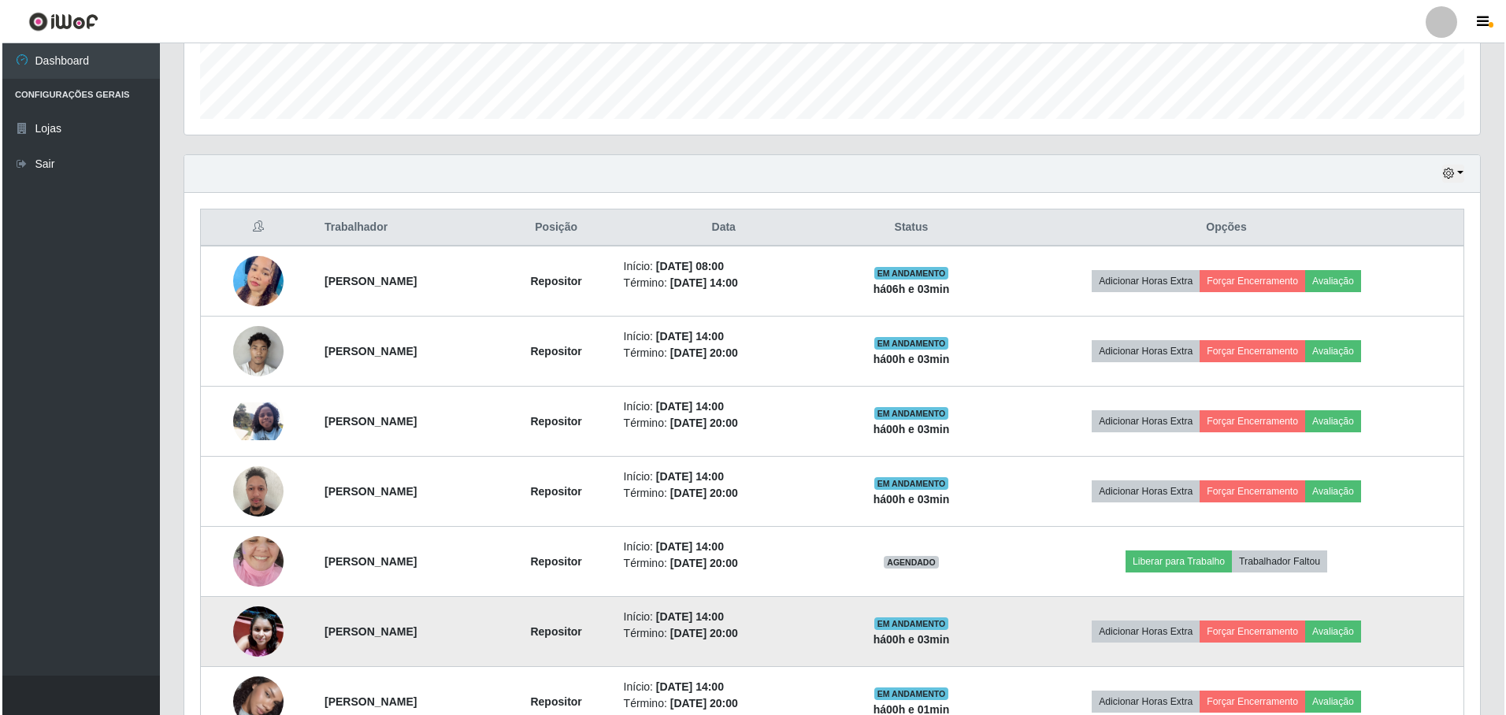
scroll to position [541, 0]
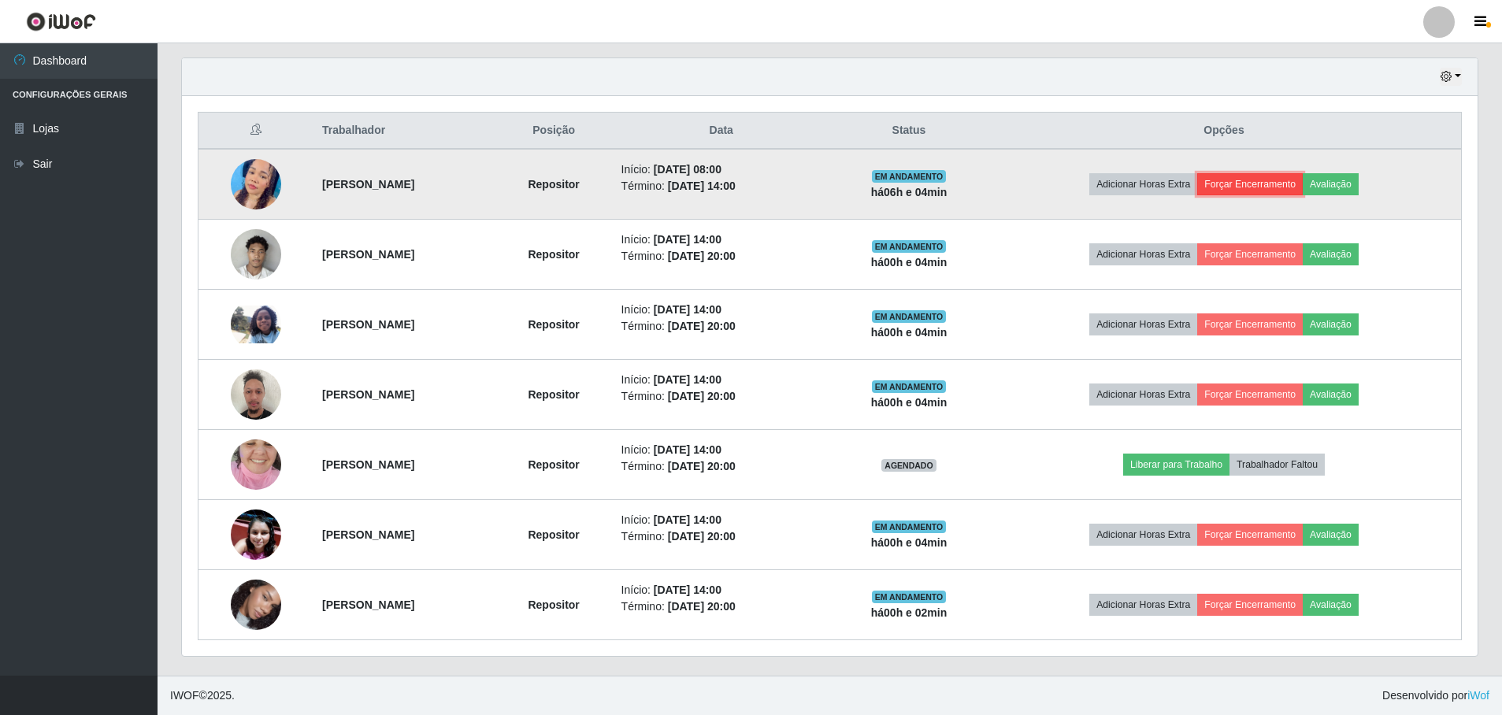
click at [1248, 184] on button "Forçar Encerramento" at bounding box center [1250, 184] width 106 height 22
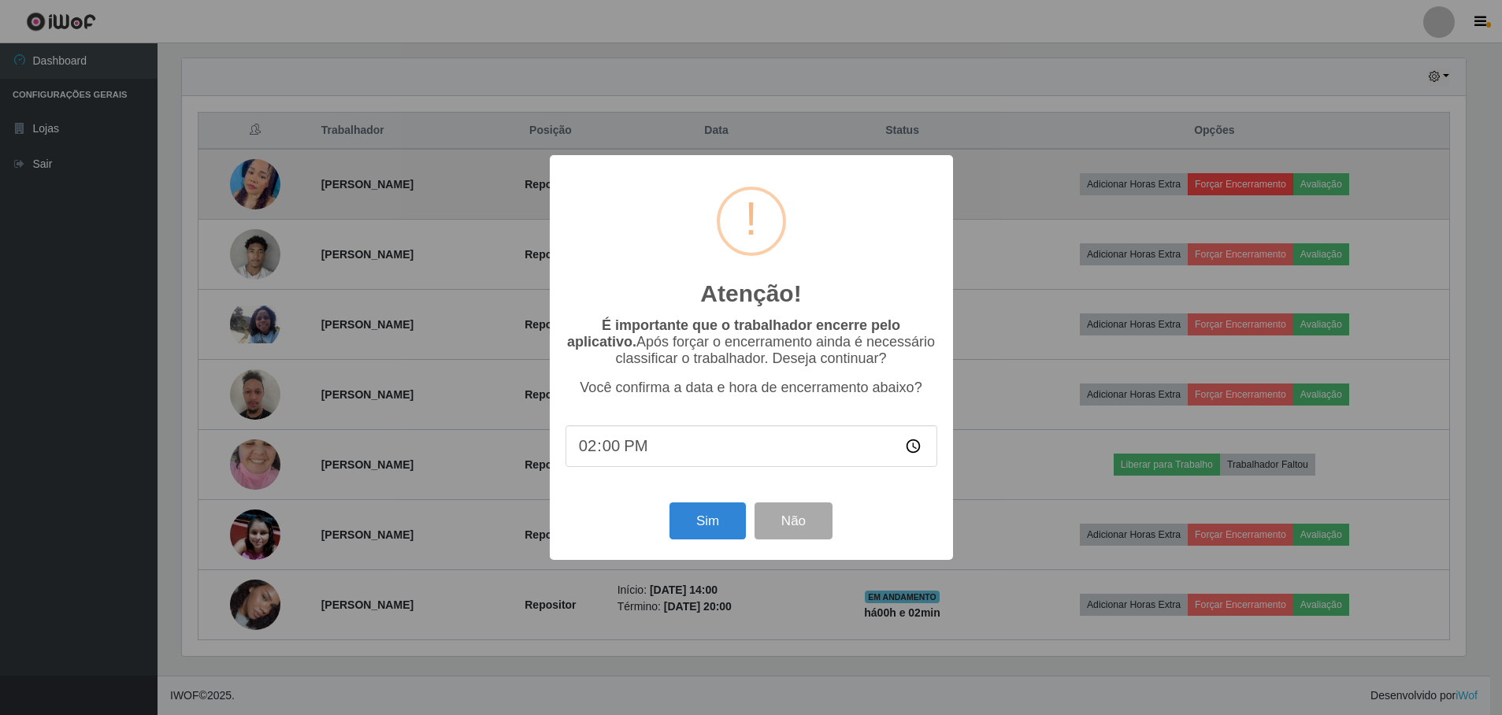
scroll to position [327, 1288]
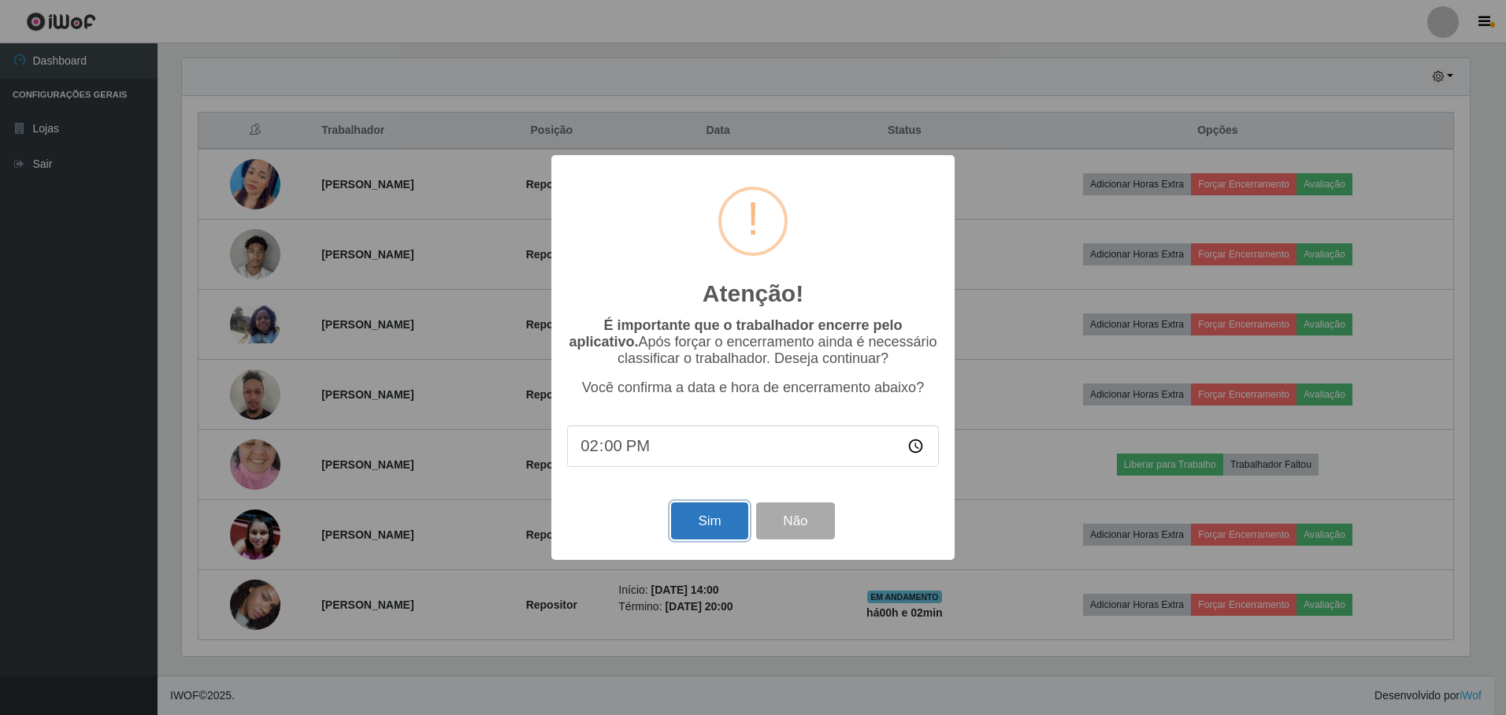
click at [746, 514] on button "Sim" at bounding box center [709, 520] width 76 height 37
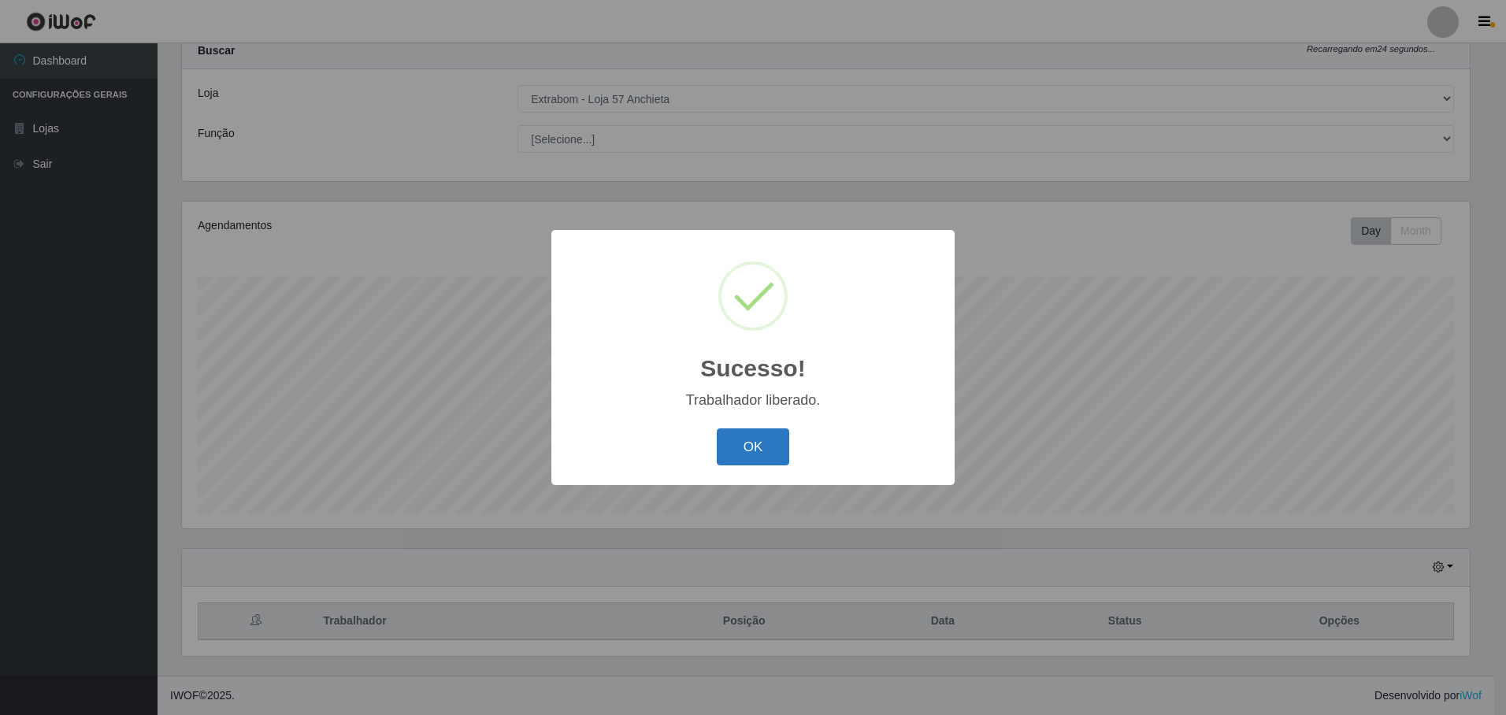
click at [737, 435] on button "OK" at bounding box center [753, 446] width 73 height 37
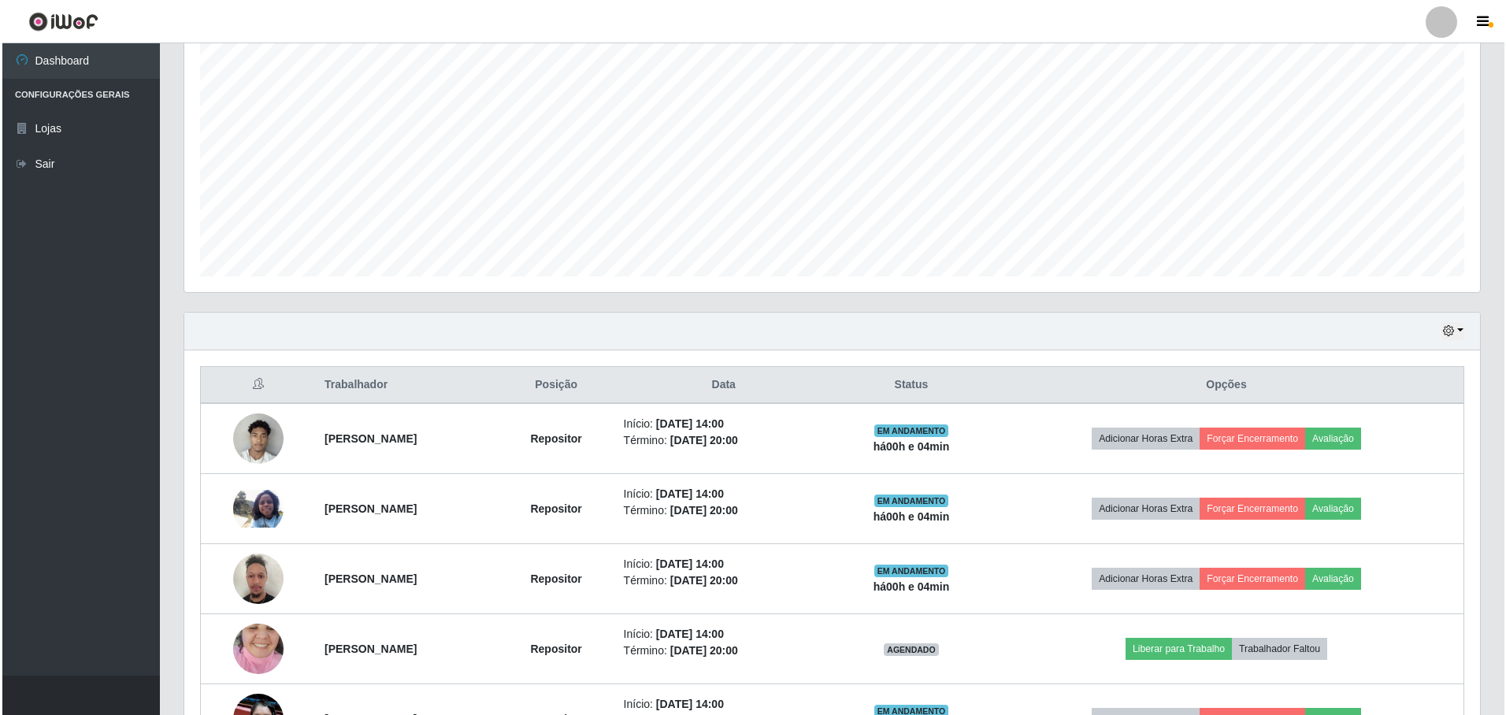
scroll to position [471, 0]
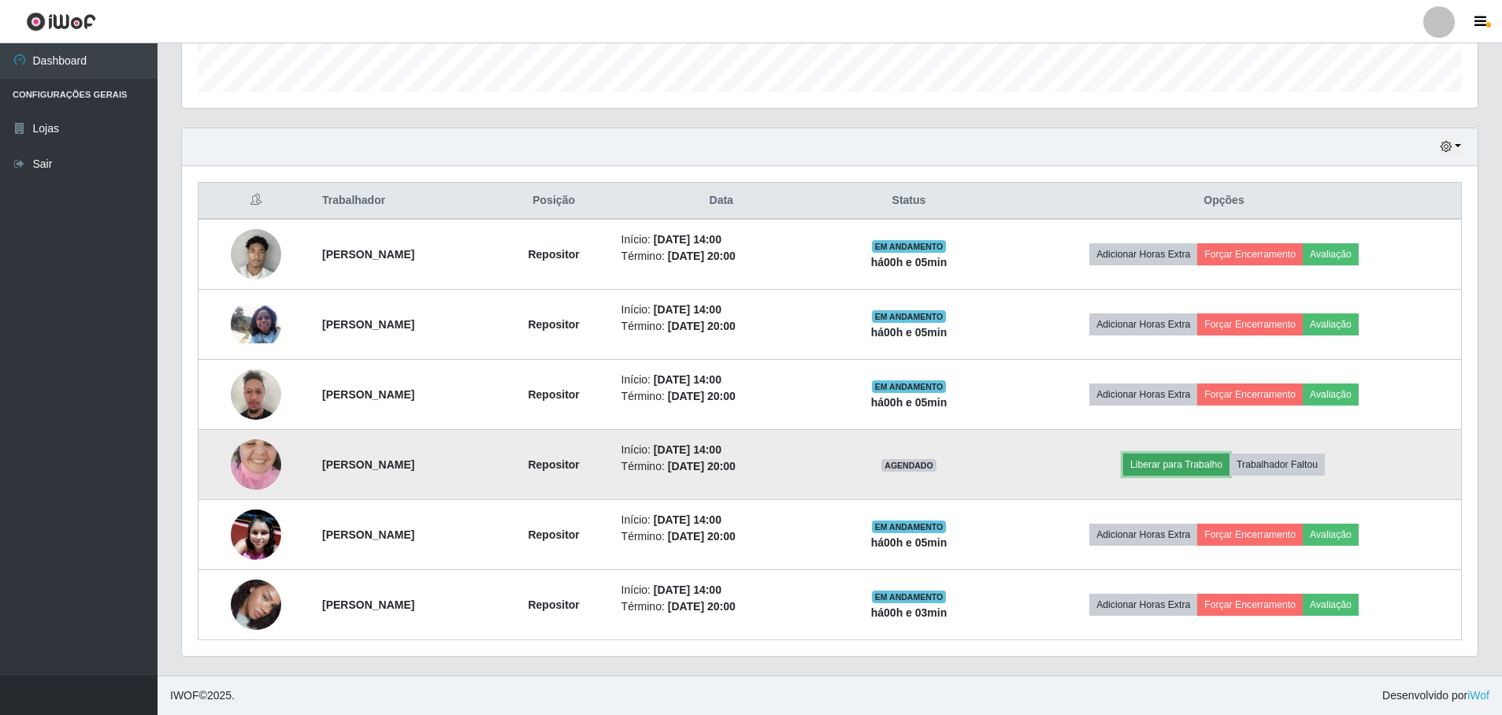
click at [1229, 464] on button "Liberar para Trabalho" at bounding box center [1176, 465] width 106 height 22
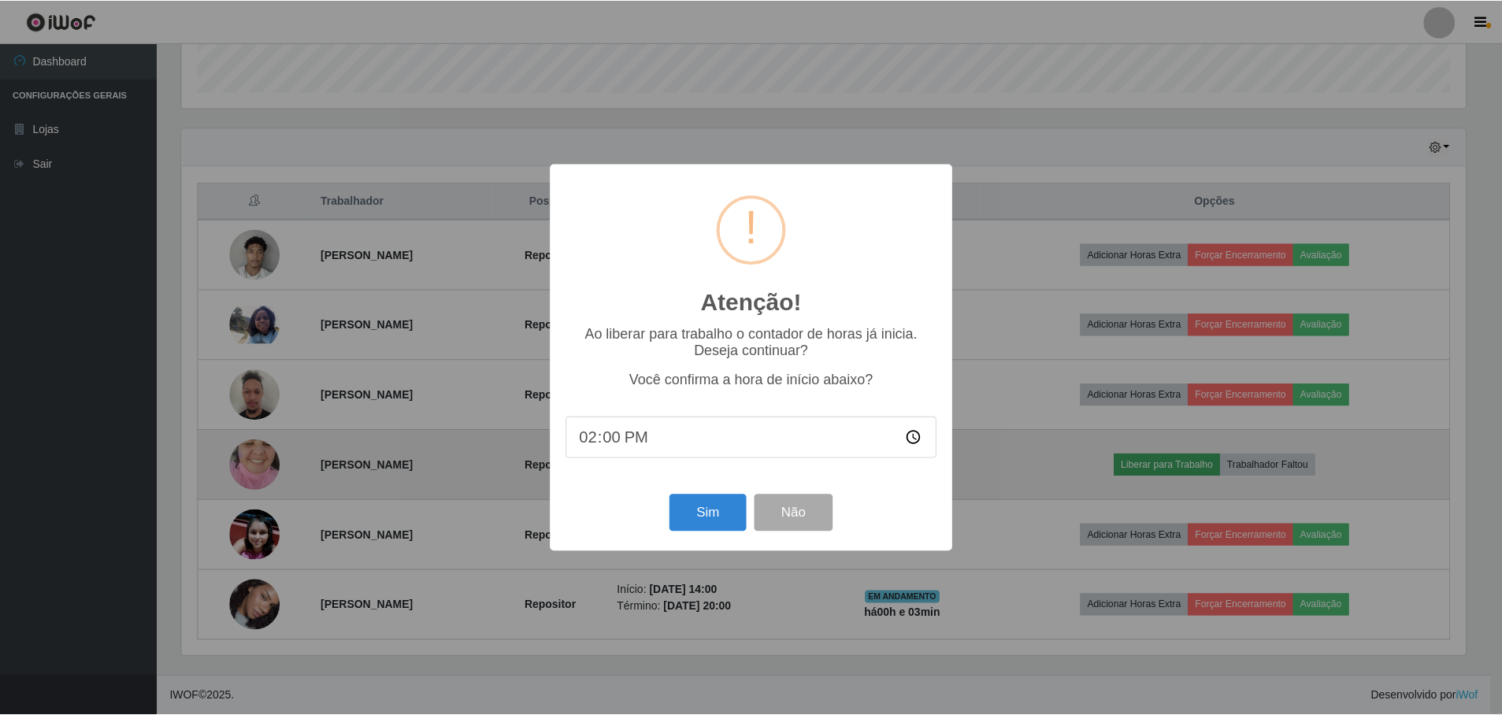
scroll to position [327, 1288]
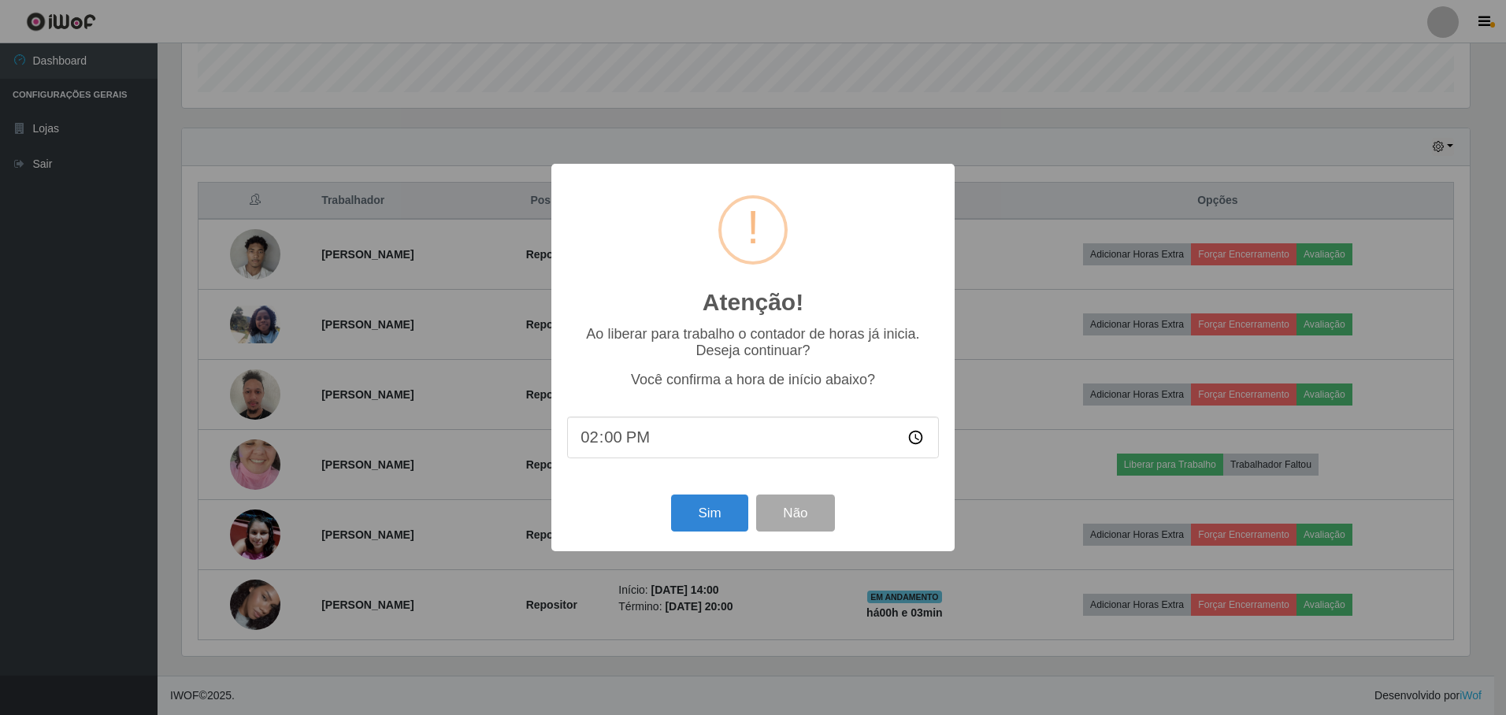
click at [606, 436] on input "14:00" at bounding box center [753, 438] width 372 height 42
type input "14:05"
click at [693, 525] on button "Sim" at bounding box center [709, 513] width 76 height 37
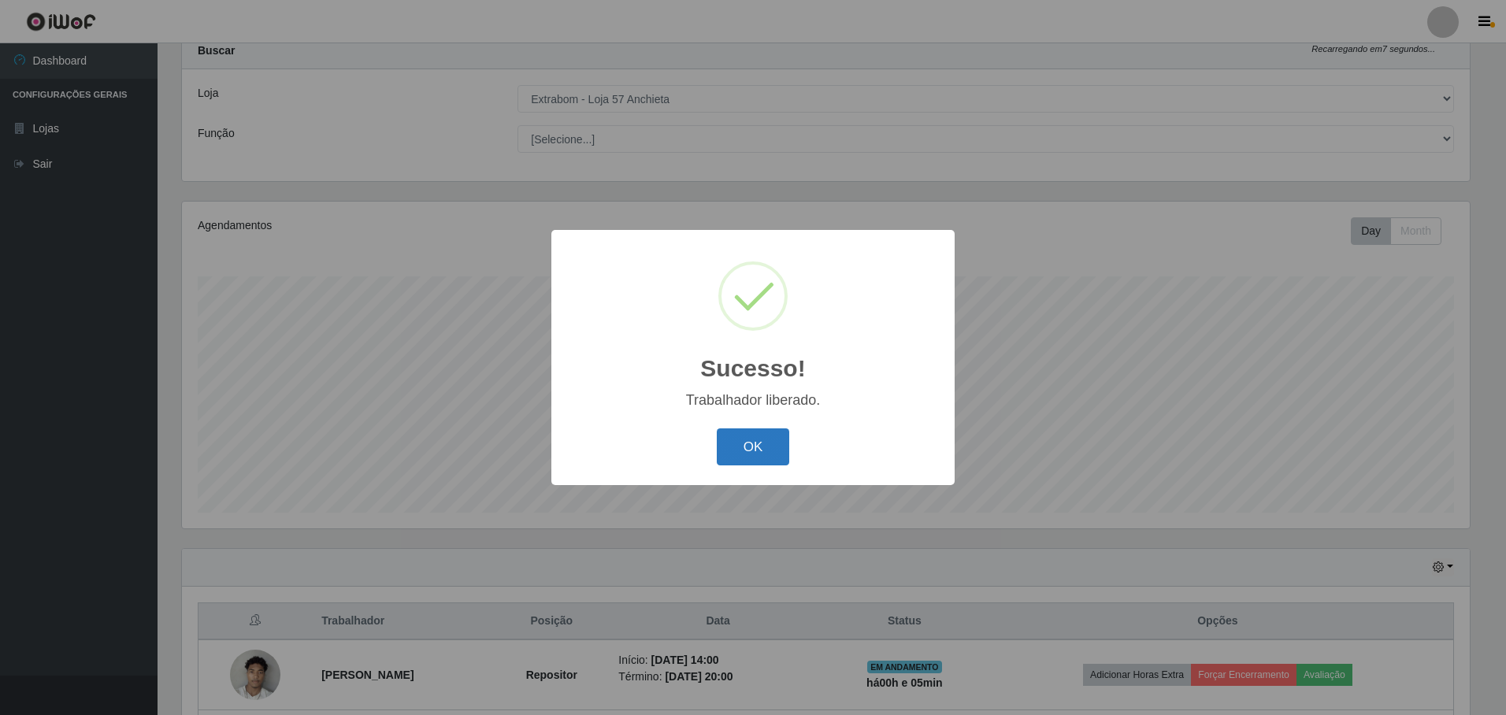
click at [737, 443] on button "OK" at bounding box center [753, 446] width 73 height 37
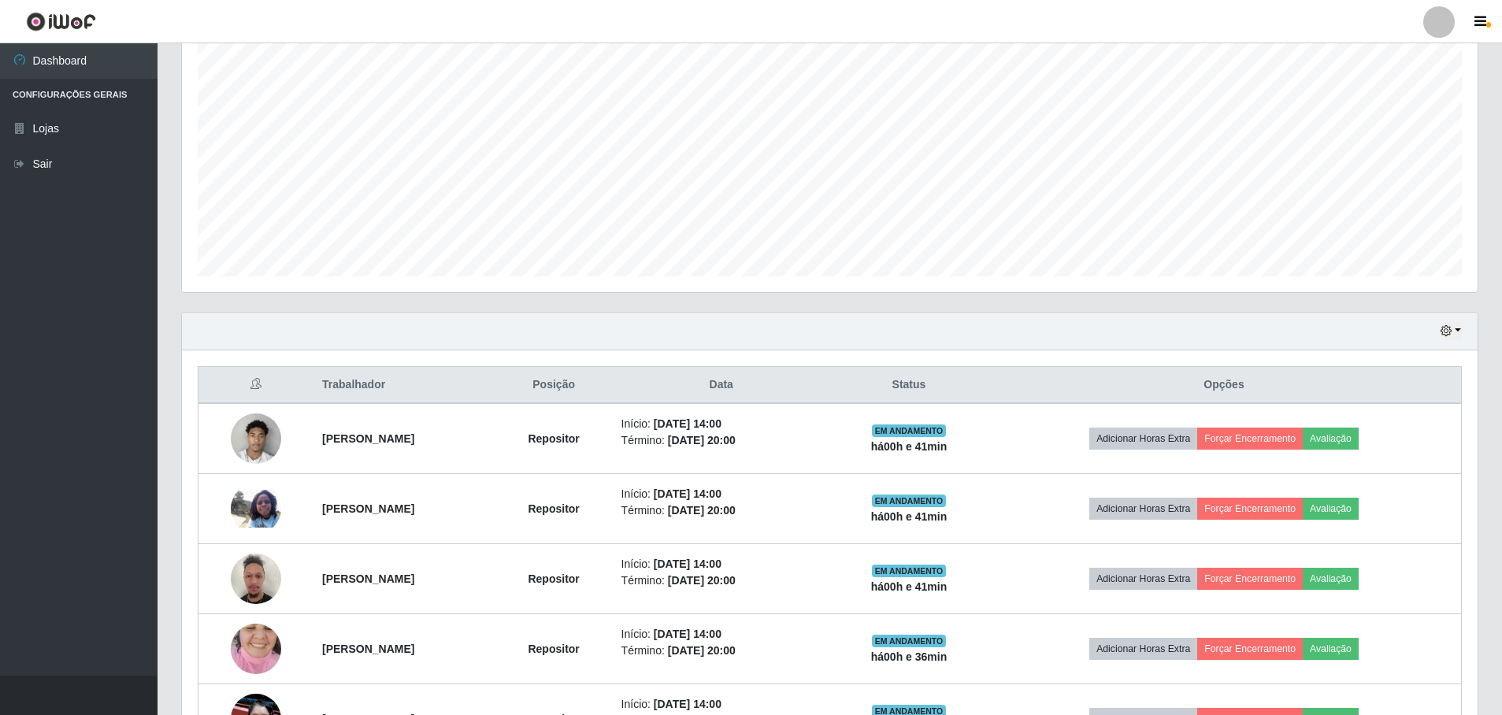
scroll to position [471, 0]
